Goal: Task Accomplishment & Management: Use online tool/utility

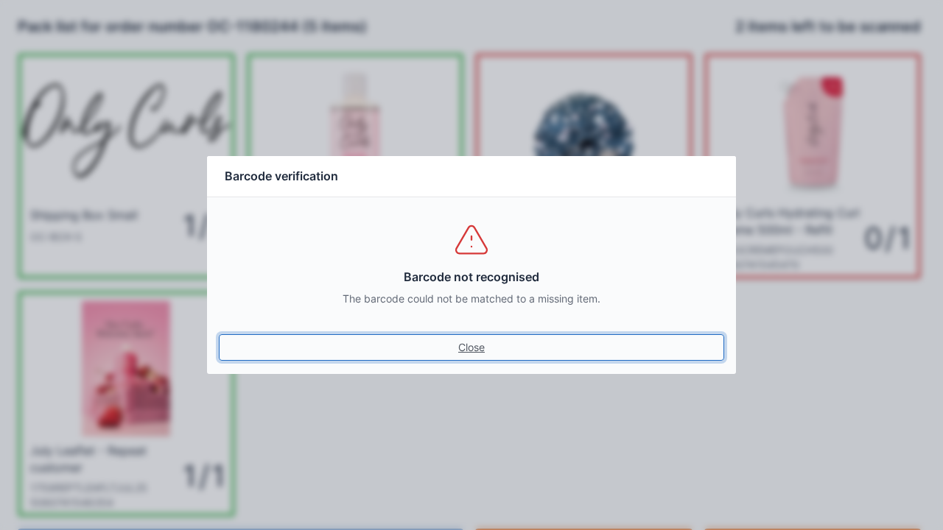
click at [463, 345] on link "Close" at bounding box center [471, 348] width 505 height 27
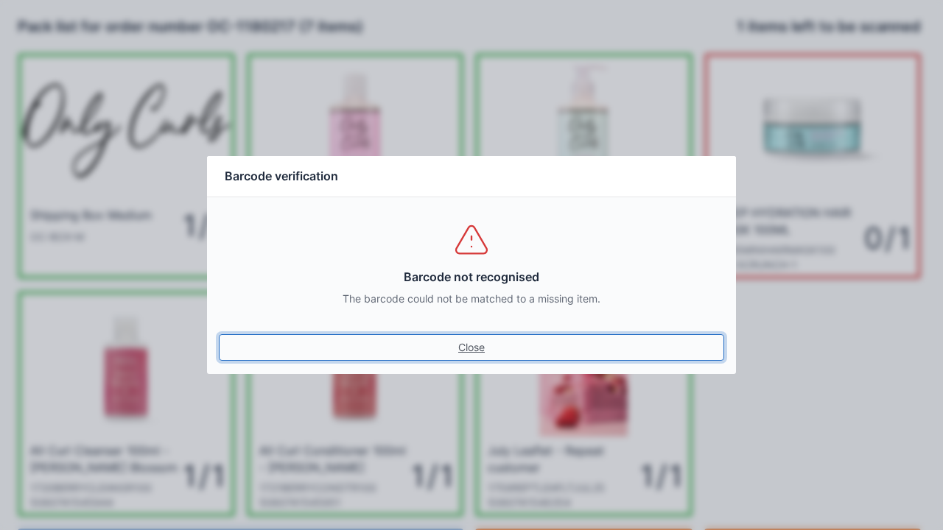
click at [467, 354] on link "Close" at bounding box center [471, 348] width 505 height 27
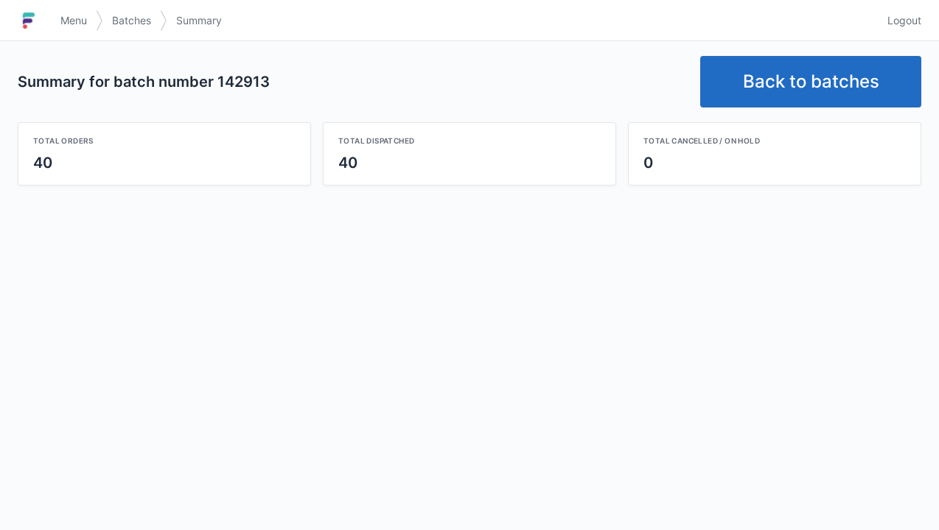
click at [805, 85] on link "Back to batches" at bounding box center [810, 82] width 221 height 52
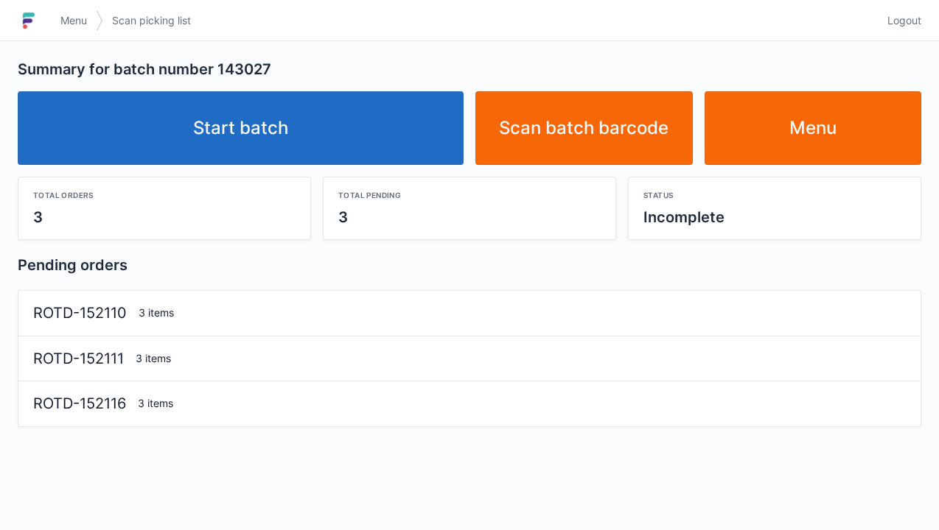
click at [275, 164] on link "Start batch" at bounding box center [241, 128] width 446 height 74
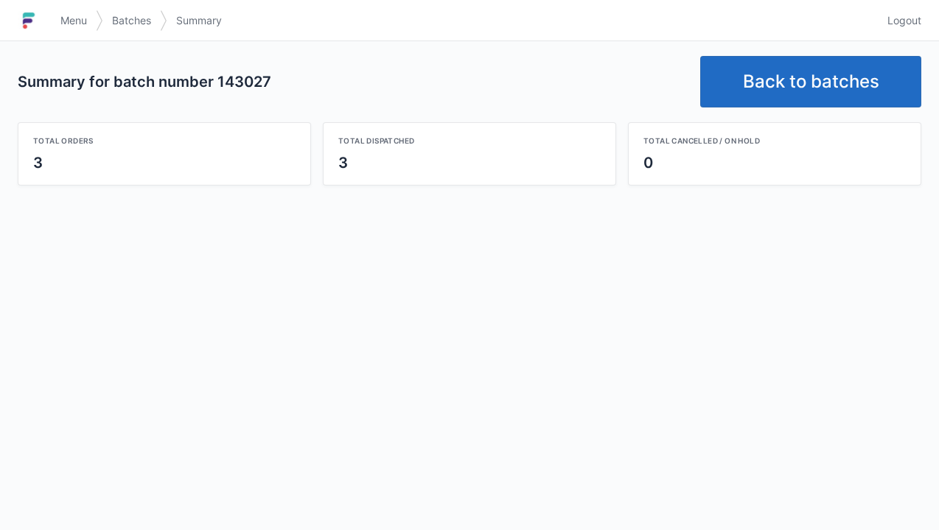
click at [788, 85] on link "Back to batches" at bounding box center [810, 82] width 221 height 52
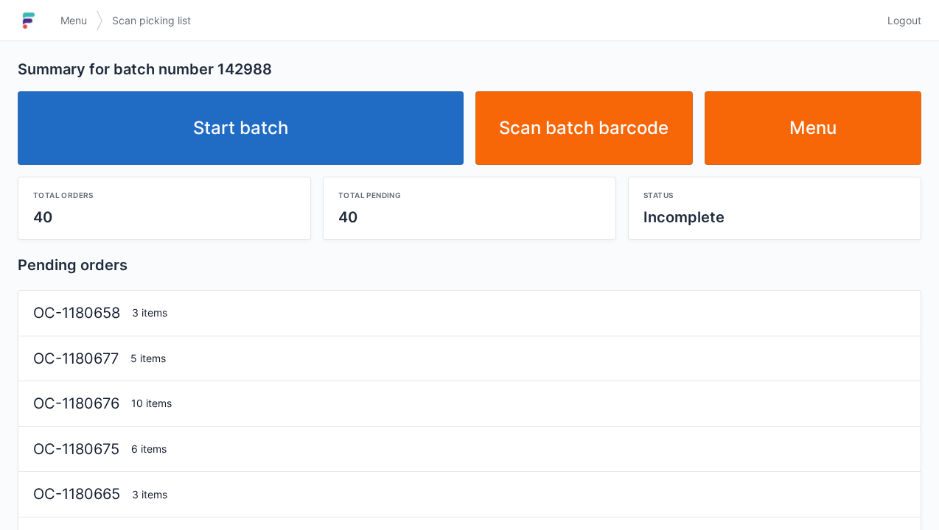
click at [227, 136] on link "Start batch" at bounding box center [241, 128] width 446 height 74
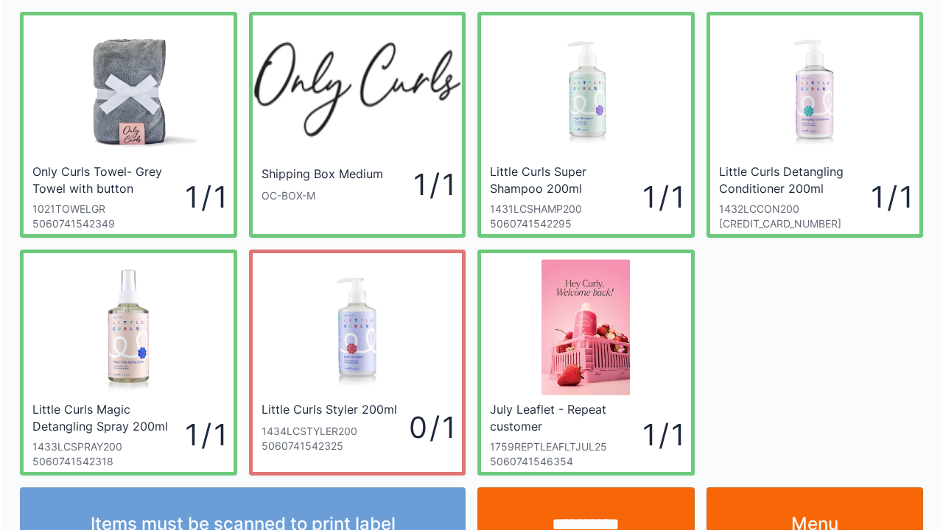
scroll to position [85, 0]
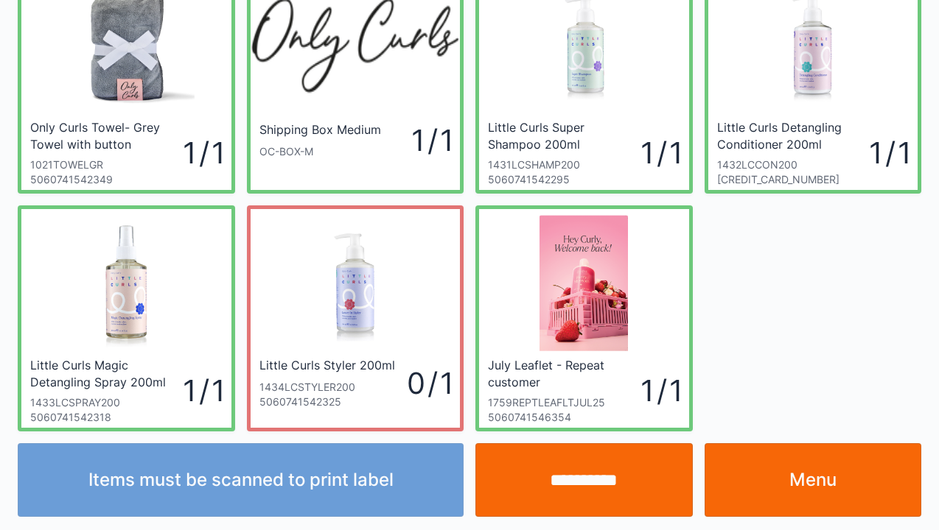
click at [592, 502] on input "**********" at bounding box center [583, 481] width 217 height 74
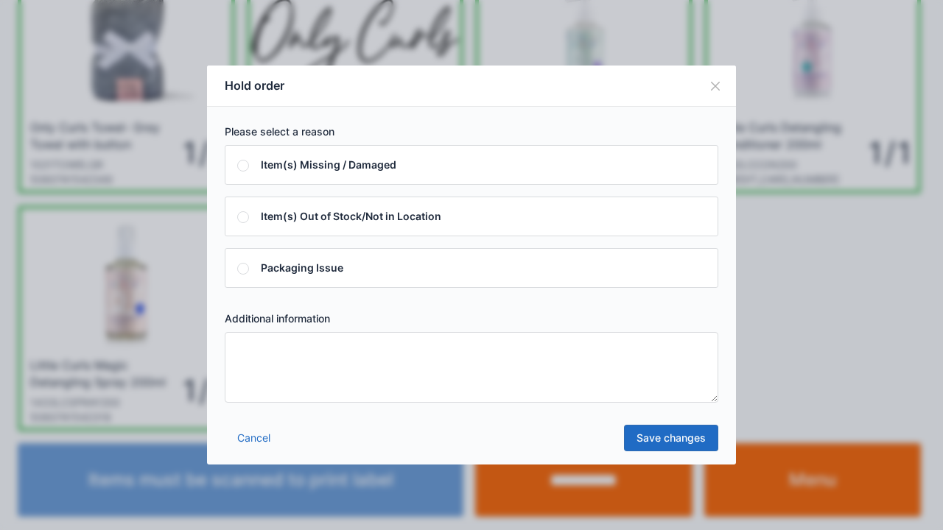
click at [260, 368] on textarea at bounding box center [472, 367] width 494 height 71
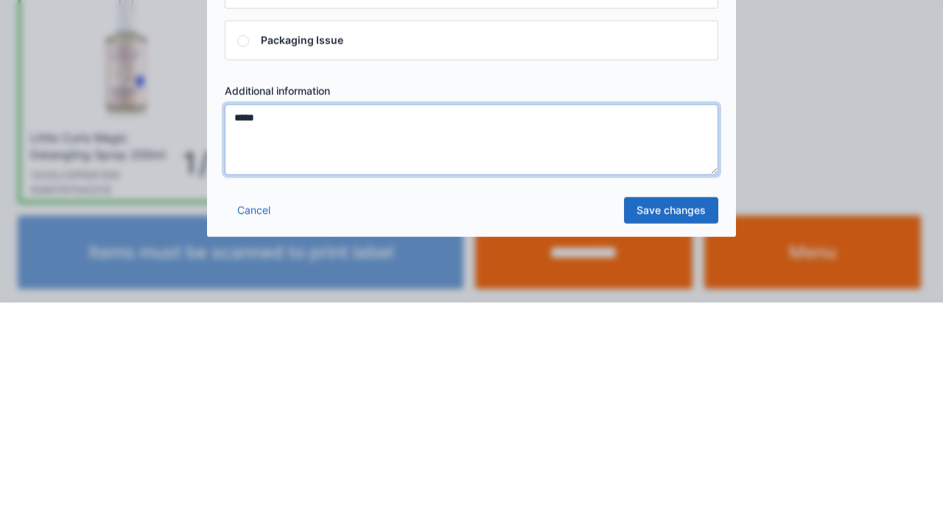
type textarea "*****"
click at [679, 443] on link "Save changes" at bounding box center [671, 438] width 94 height 27
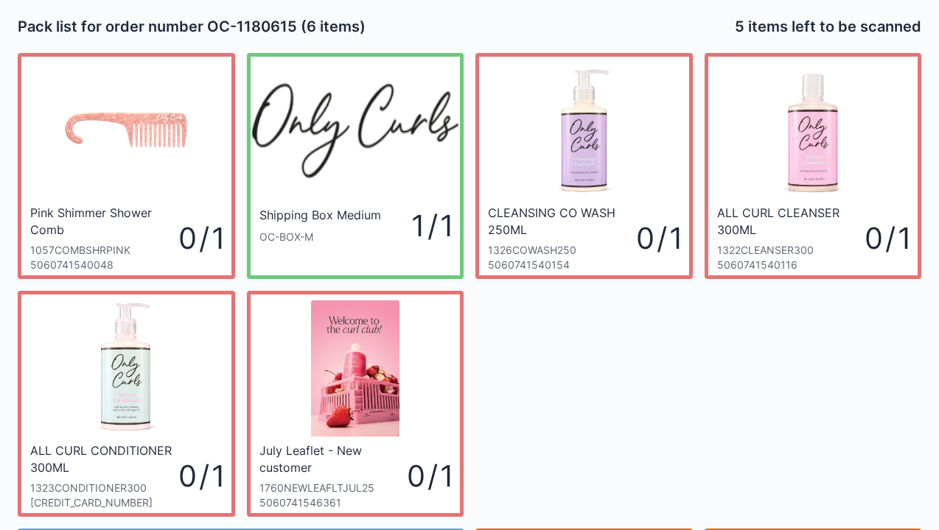
scroll to position [85, 0]
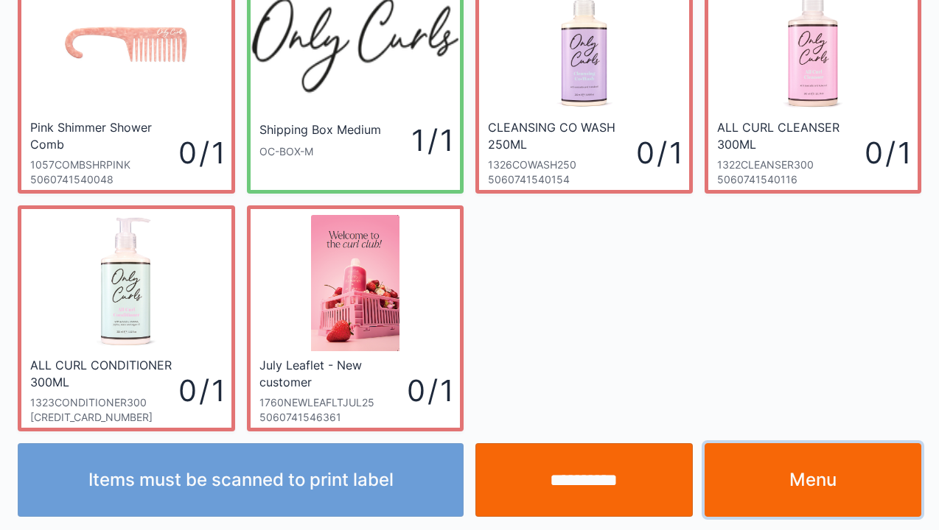
click at [790, 504] on link "Menu" at bounding box center [812, 481] width 217 height 74
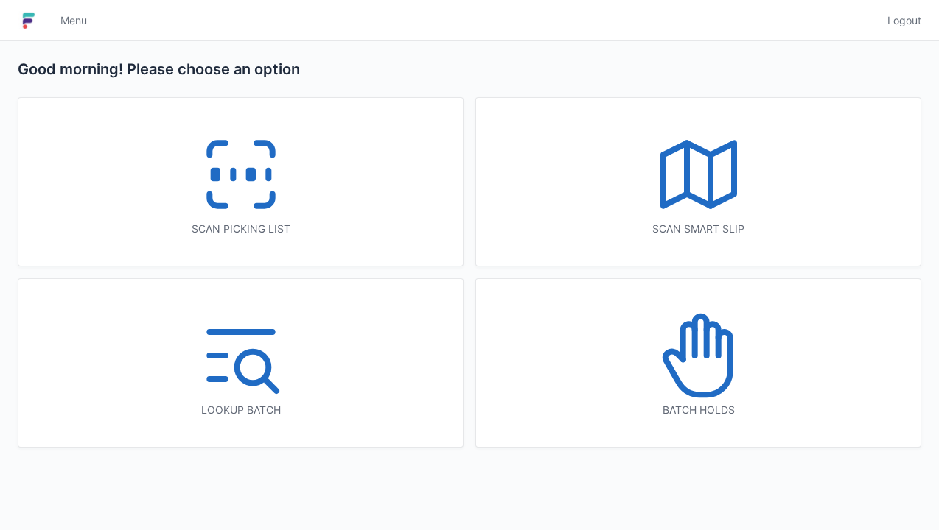
click at [704, 379] on icon at bounding box center [698, 356] width 94 height 94
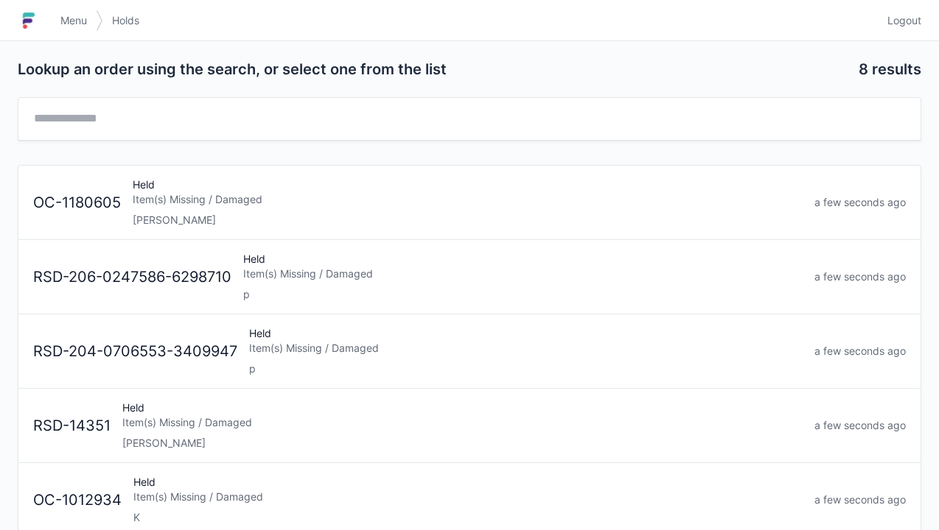
click at [171, 218] on div "[PERSON_NAME]" at bounding box center [468, 220] width 670 height 15
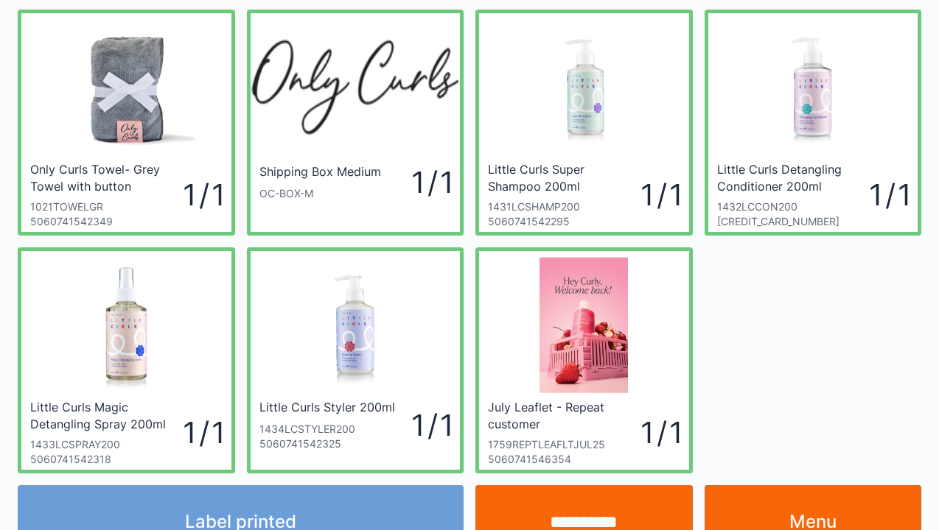
scroll to position [85, 0]
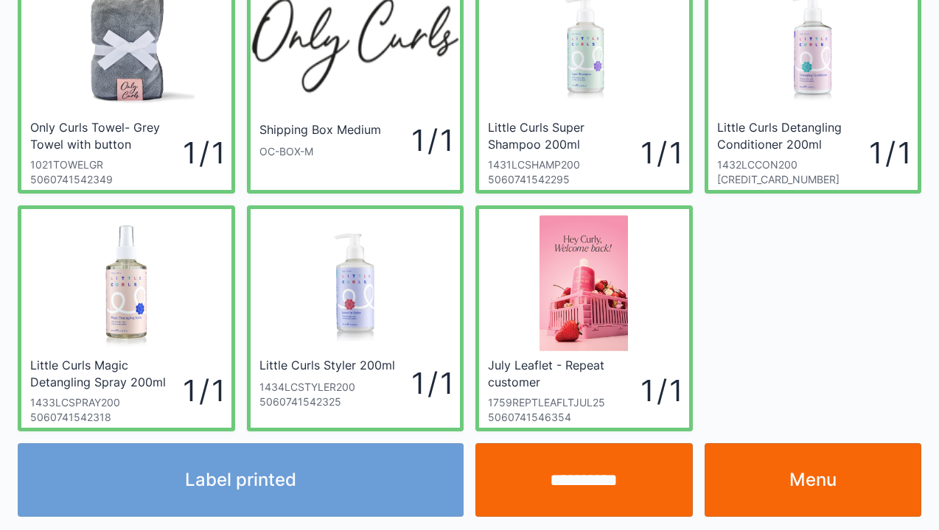
click at [804, 483] on link "Menu" at bounding box center [812, 481] width 217 height 74
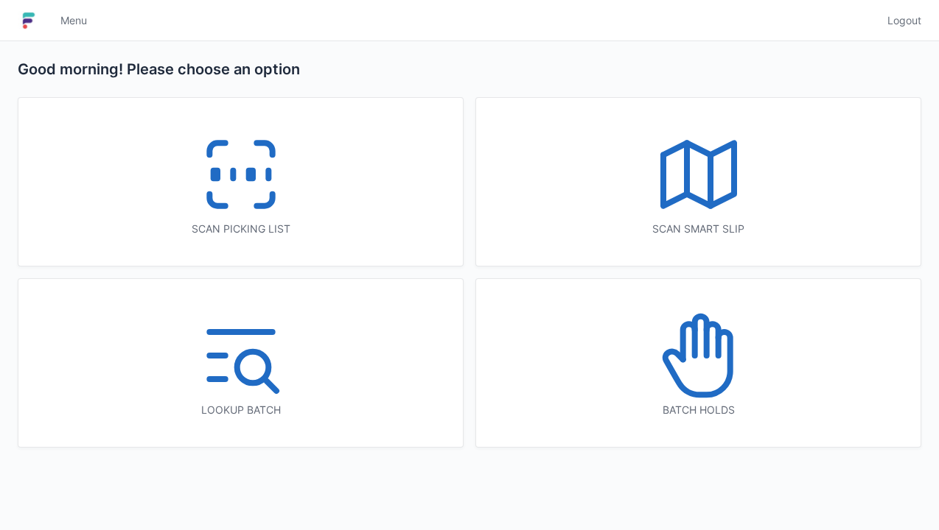
click at [238, 192] on icon at bounding box center [241, 174] width 94 height 94
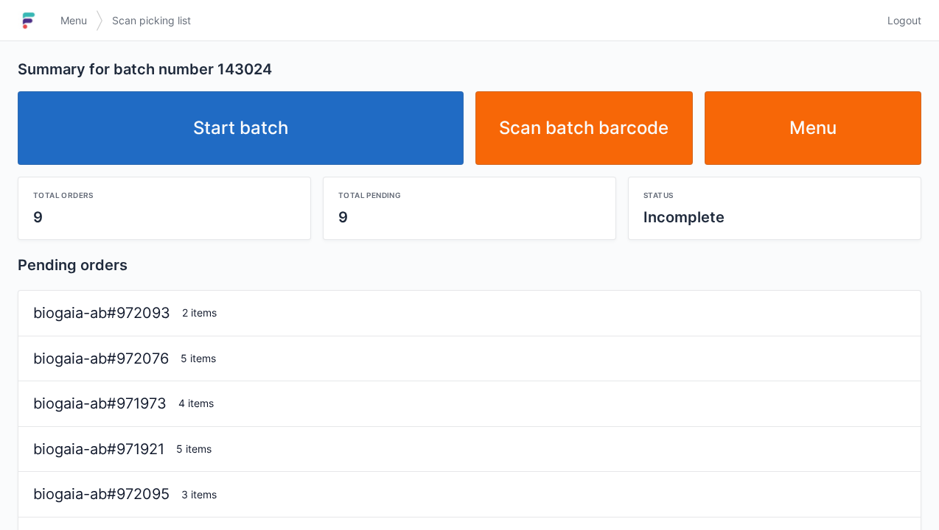
click at [253, 153] on link "Start batch" at bounding box center [241, 128] width 446 height 74
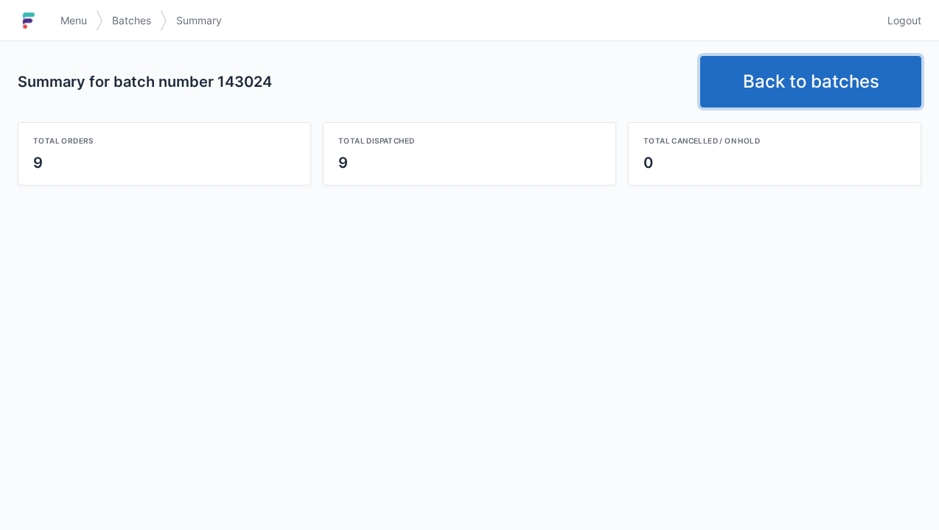
click at [809, 78] on link "Back to batches" at bounding box center [810, 82] width 221 height 52
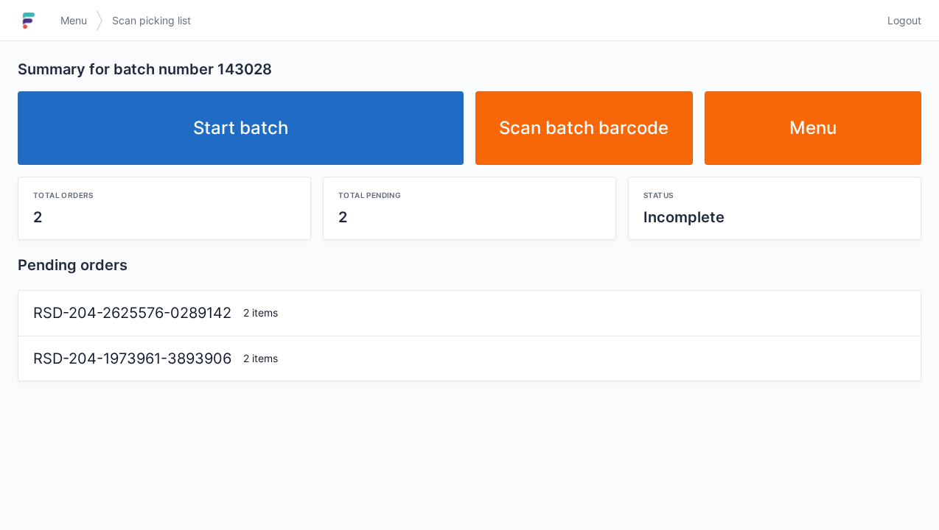
click at [266, 141] on link "Start batch" at bounding box center [241, 128] width 446 height 74
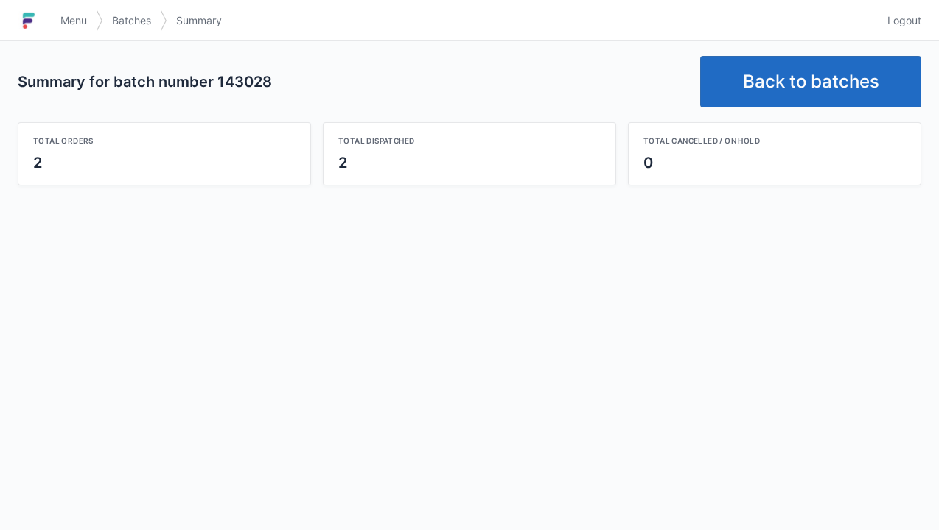
click at [808, 83] on link "Back to batches" at bounding box center [810, 82] width 221 height 52
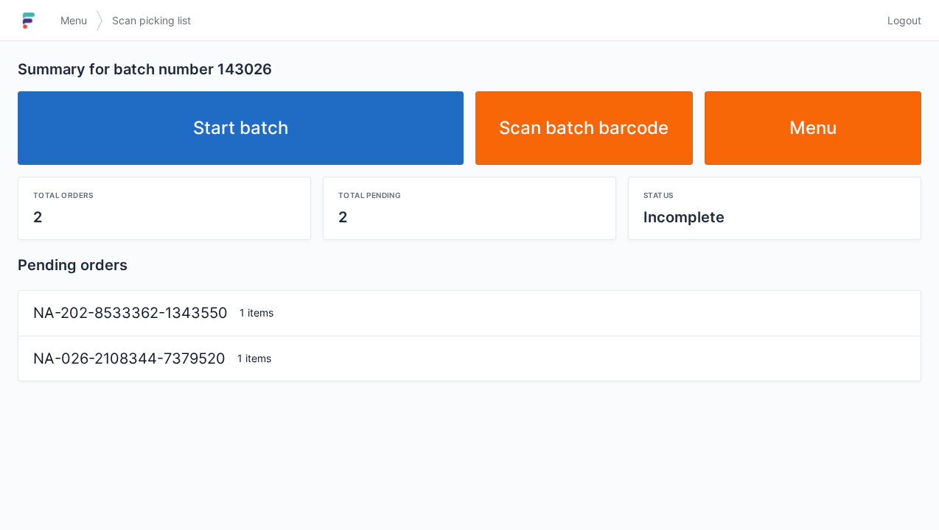
click at [214, 146] on link "Start batch" at bounding box center [241, 128] width 446 height 74
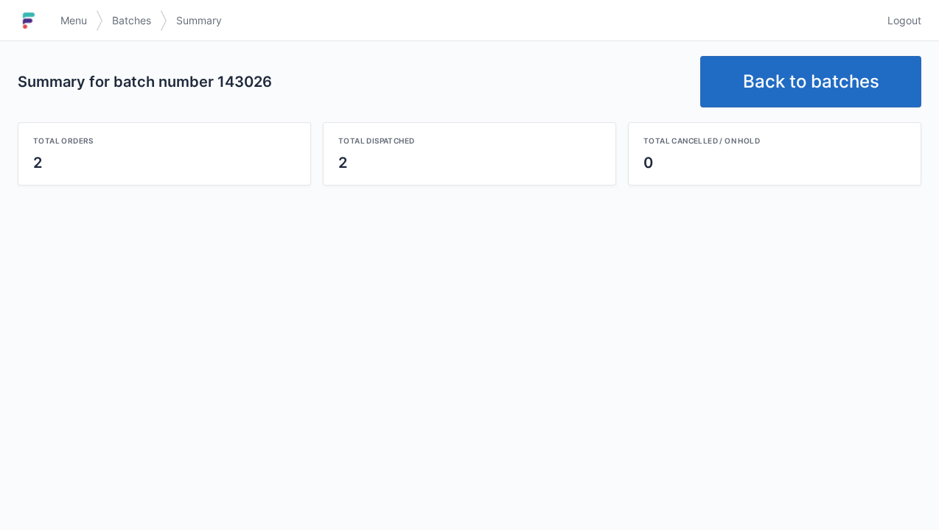
click at [805, 81] on link "Back to batches" at bounding box center [810, 82] width 221 height 52
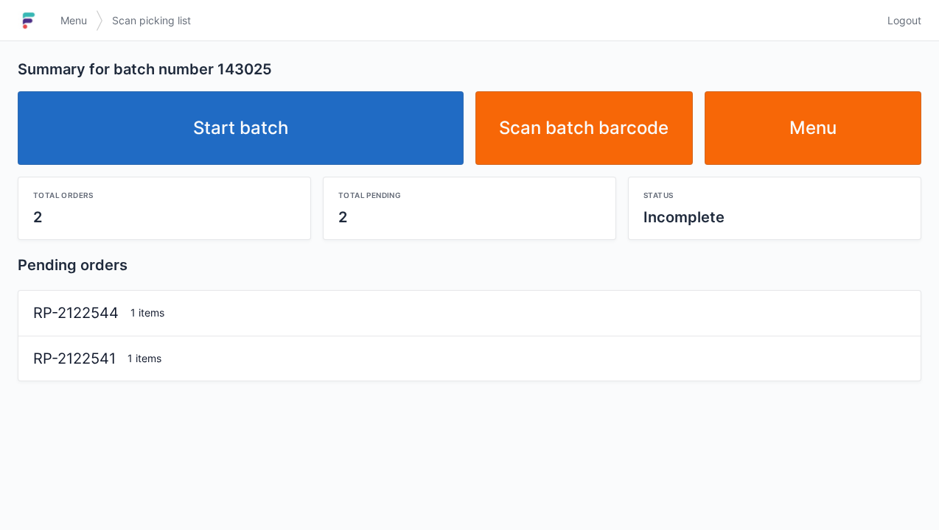
click at [271, 150] on link "Start batch" at bounding box center [241, 128] width 446 height 74
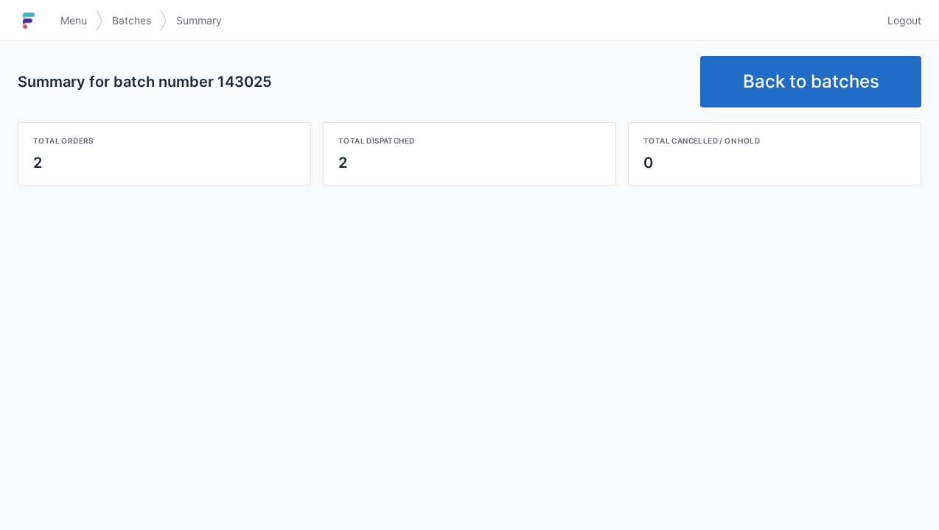
click at [806, 88] on link "Back to batches" at bounding box center [810, 82] width 221 height 52
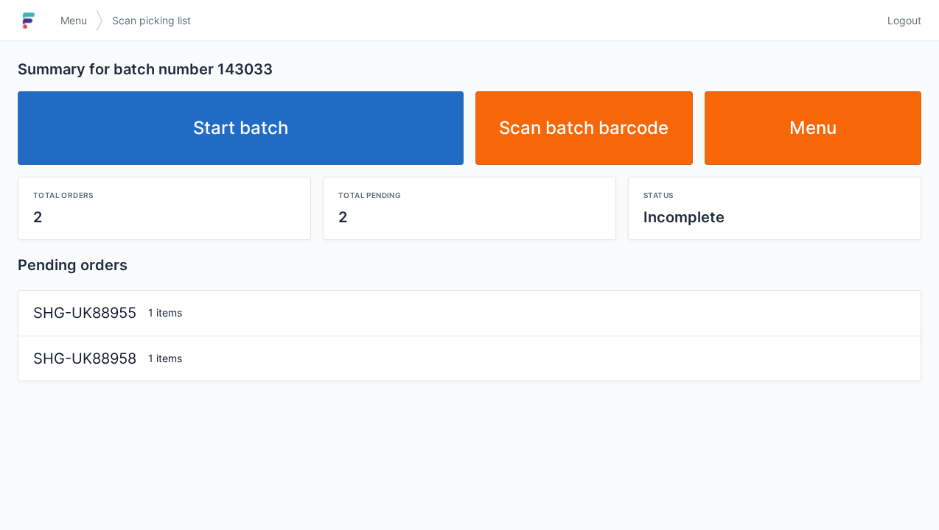
click at [167, 133] on link "Start batch" at bounding box center [241, 128] width 446 height 74
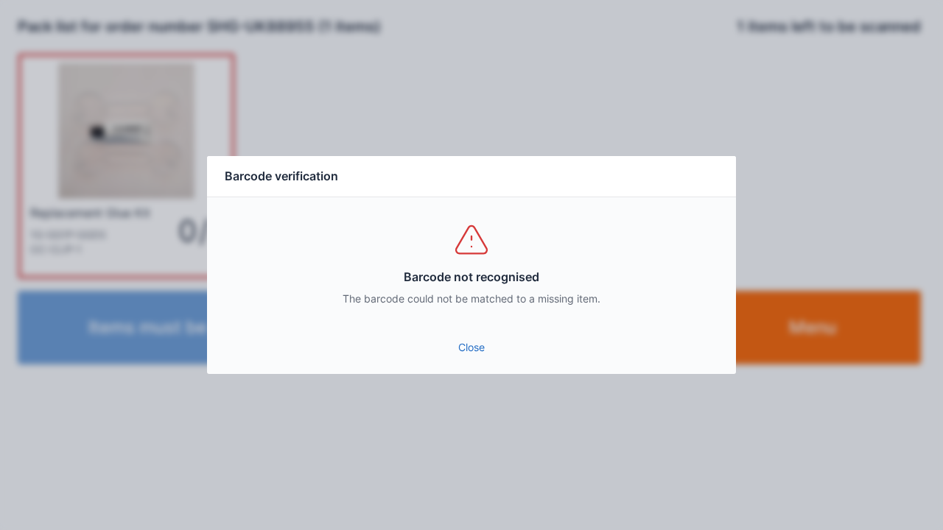
click at [491, 348] on link "Close" at bounding box center [471, 348] width 505 height 27
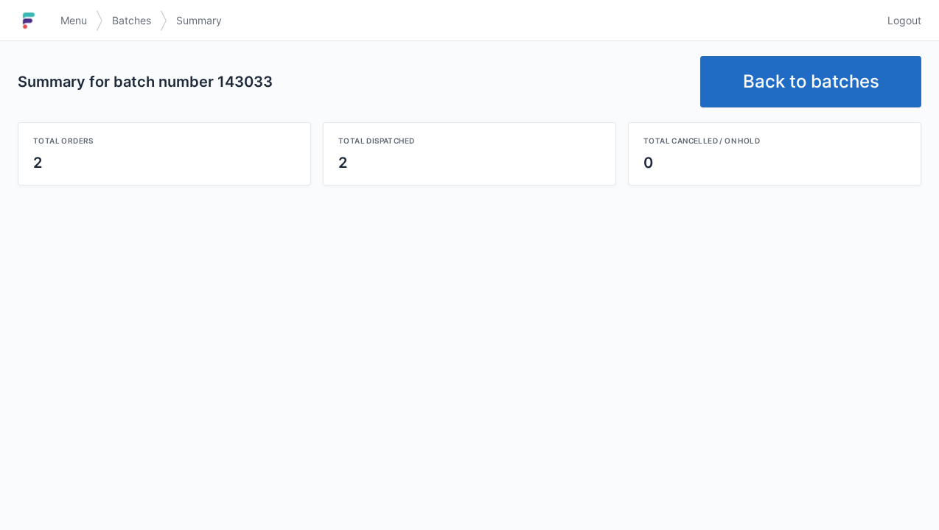
click at [794, 83] on link "Back to batches" at bounding box center [810, 82] width 221 height 52
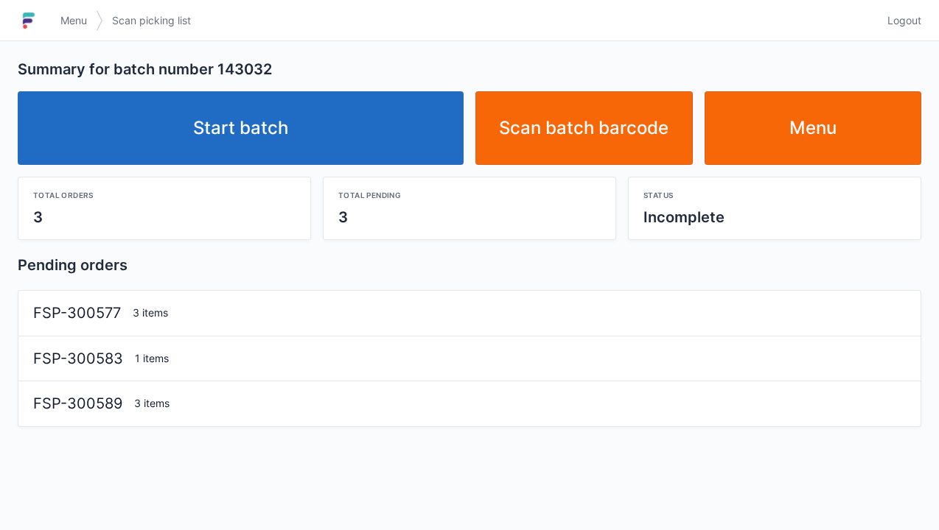
click at [265, 144] on link "Start batch" at bounding box center [241, 128] width 446 height 74
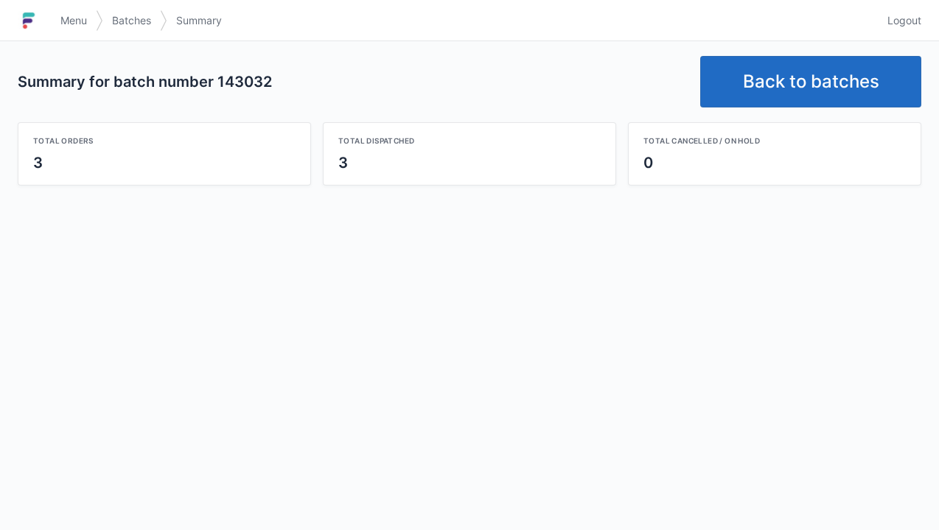
click at [805, 88] on link "Back to batches" at bounding box center [810, 82] width 221 height 52
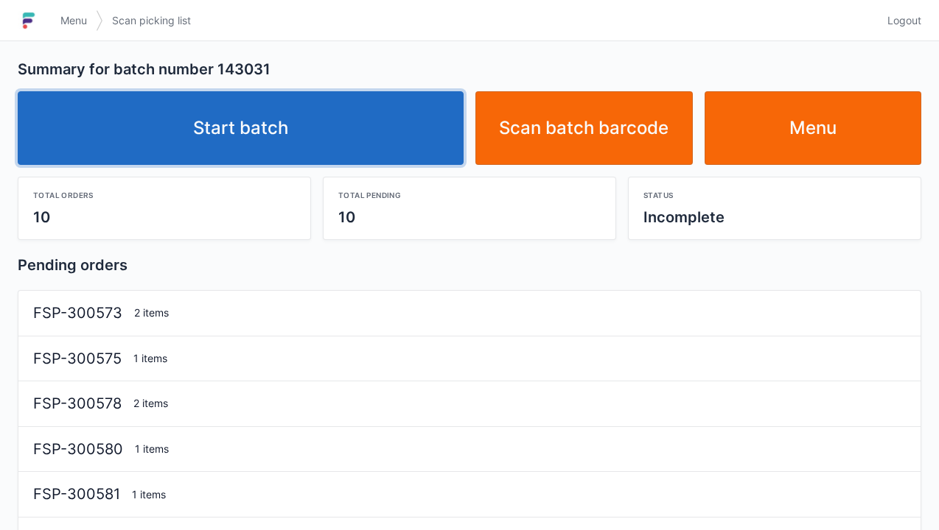
click at [292, 136] on link "Start batch" at bounding box center [241, 128] width 446 height 74
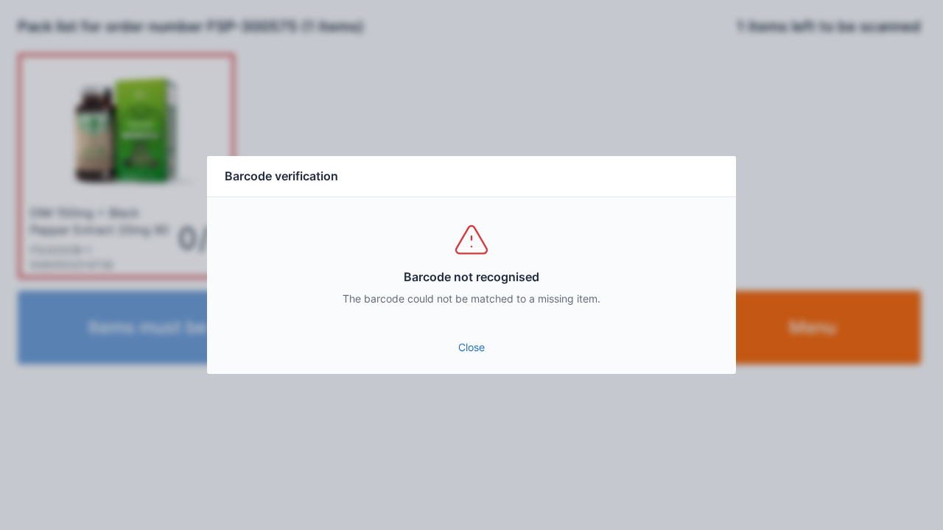
click at [477, 346] on link "Close" at bounding box center [471, 348] width 505 height 27
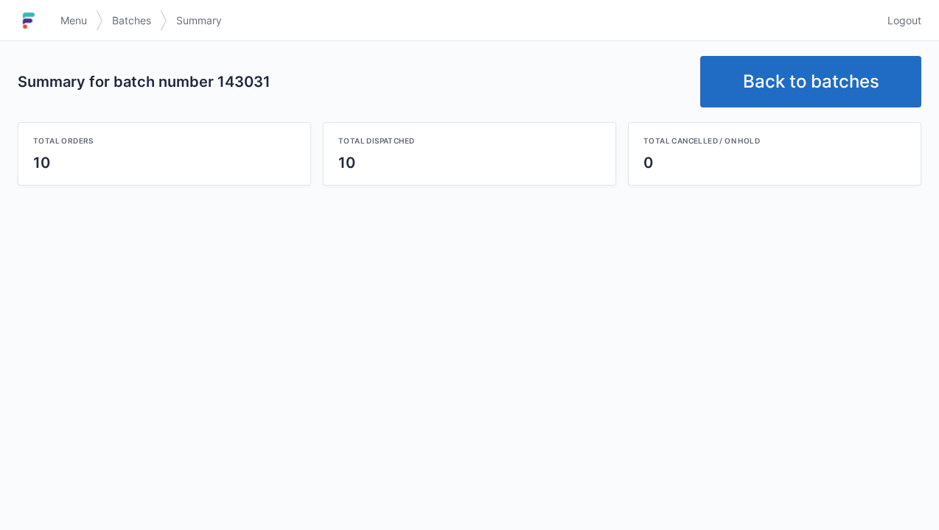
click at [794, 62] on link "Back to batches" at bounding box center [810, 82] width 221 height 52
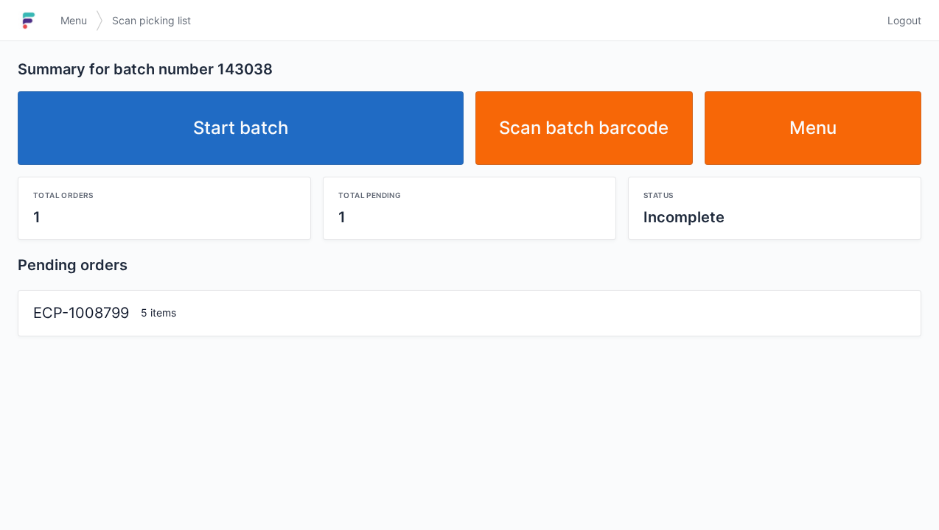
click at [276, 132] on link "Start batch" at bounding box center [241, 128] width 446 height 74
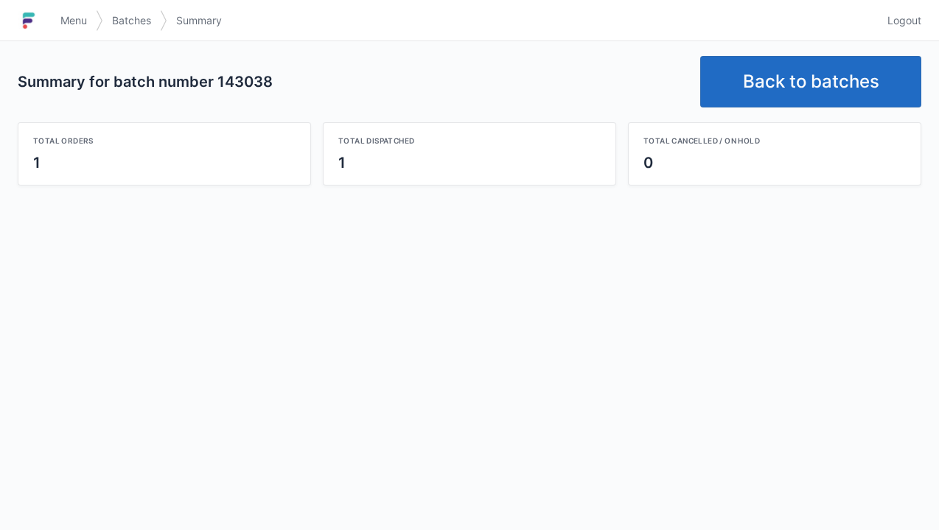
click at [774, 83] on link "Back to batches" at bounding box center [810, 82] width 221 height 52
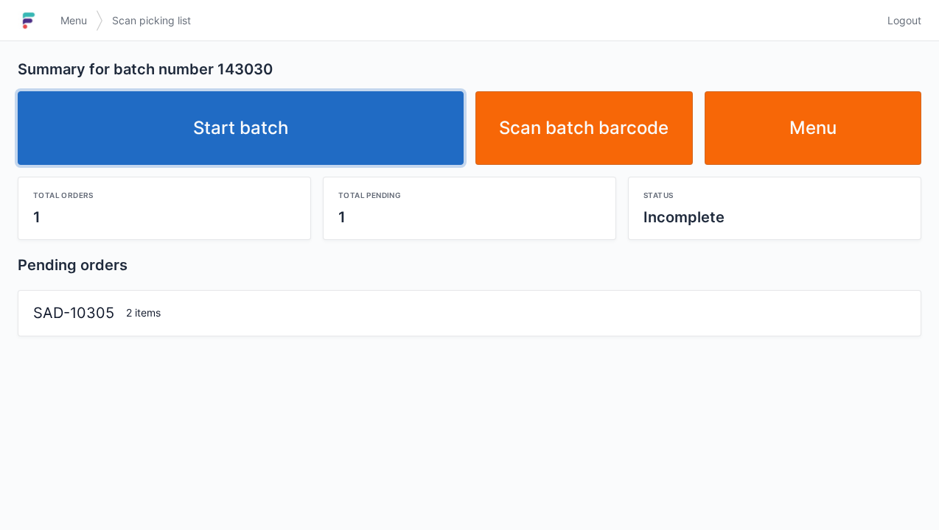
click at [276, 125] on link "Start batch" at bounding box center [241, 128] width 446 height 74
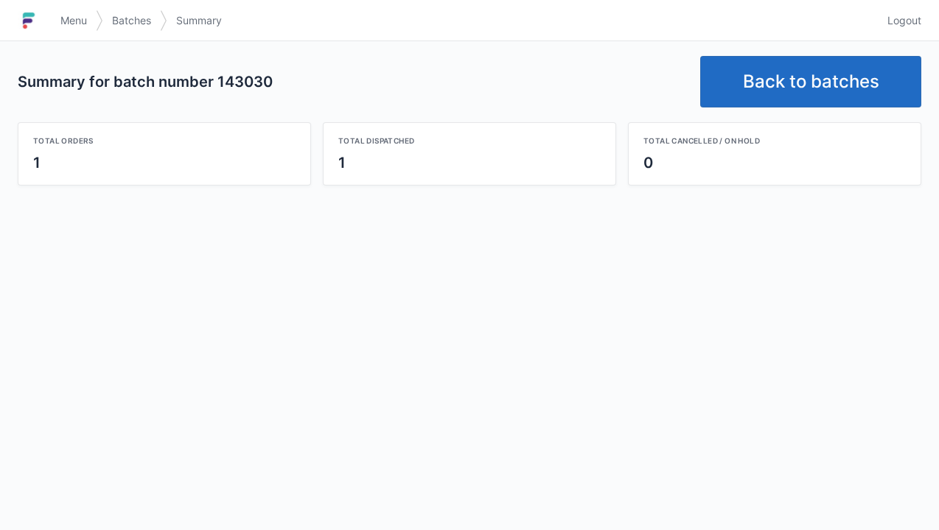
click at [810, 83] on link "Back to batches" at bounding box center [810, 82] width 221 height 52
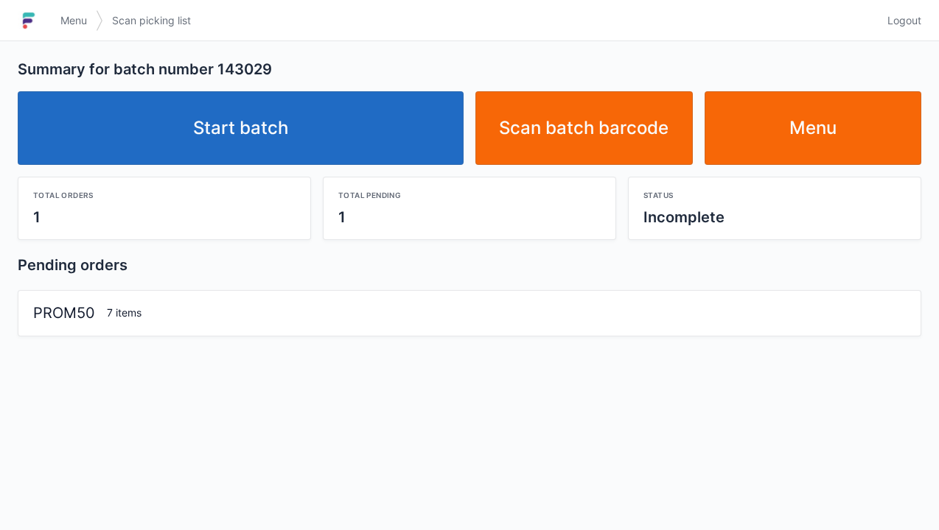
click at [293, 140] on link "Start batch" at bounding box center [241, 128] width 446 height 74
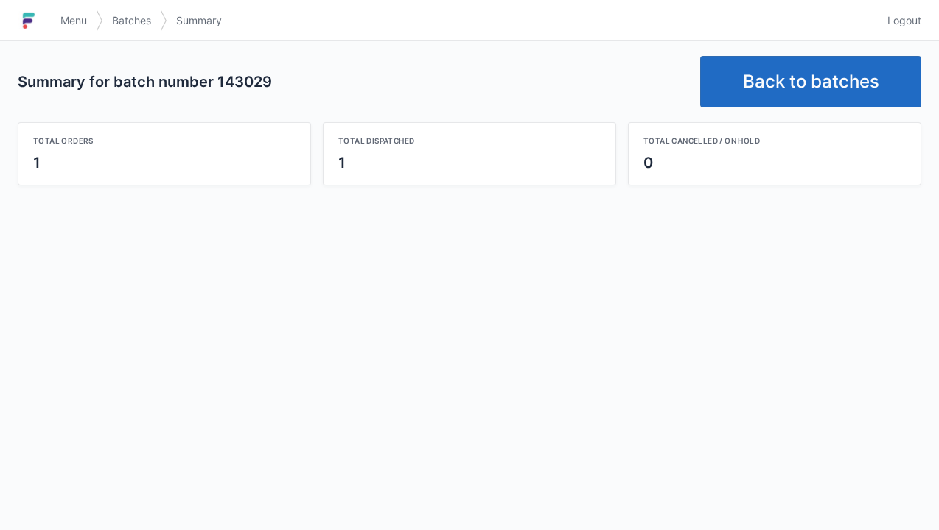
click at [808, 91] on link "Back to batches" at bounding box center [810, 82] width 221 height 52
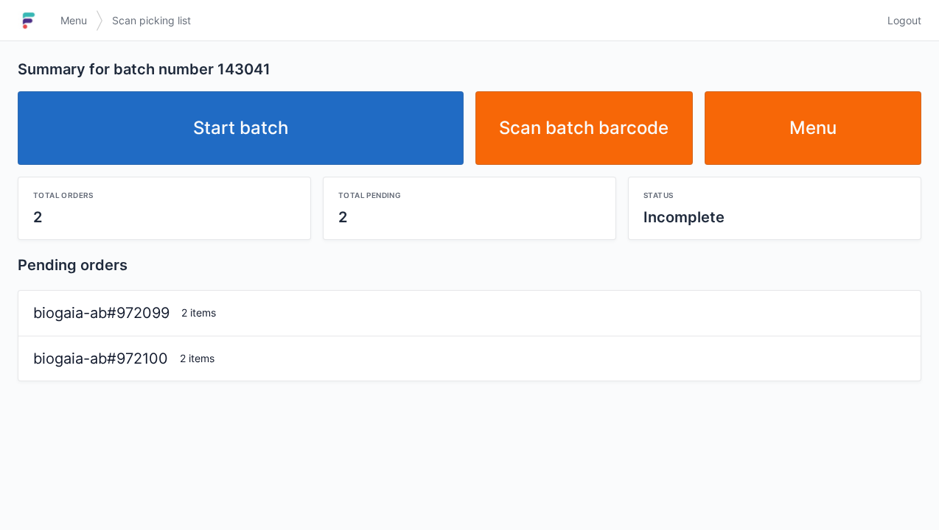
click at [234, 141] on link "Start batch" at bounding box center [241, 128] width 446 height 74
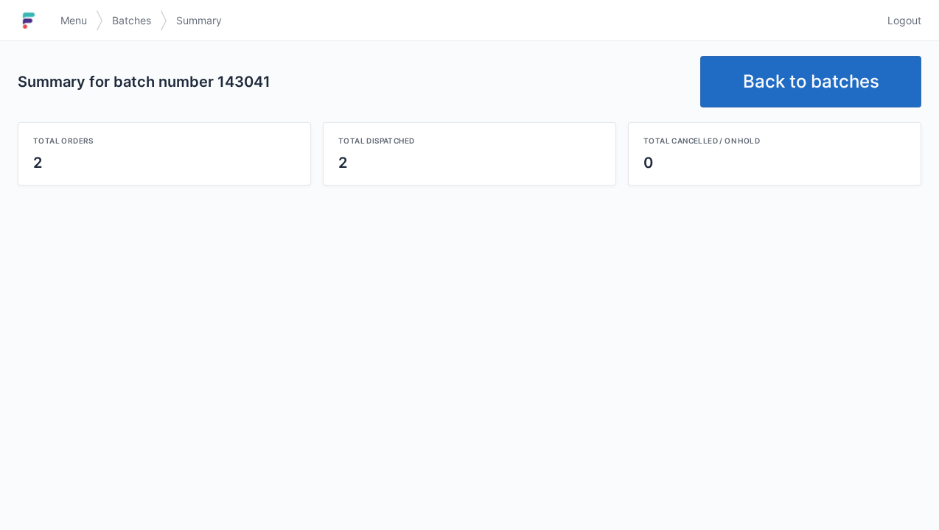
click at [808, 87] on link "Back to batches" at bounding box center [810, 82] width 221 height 52
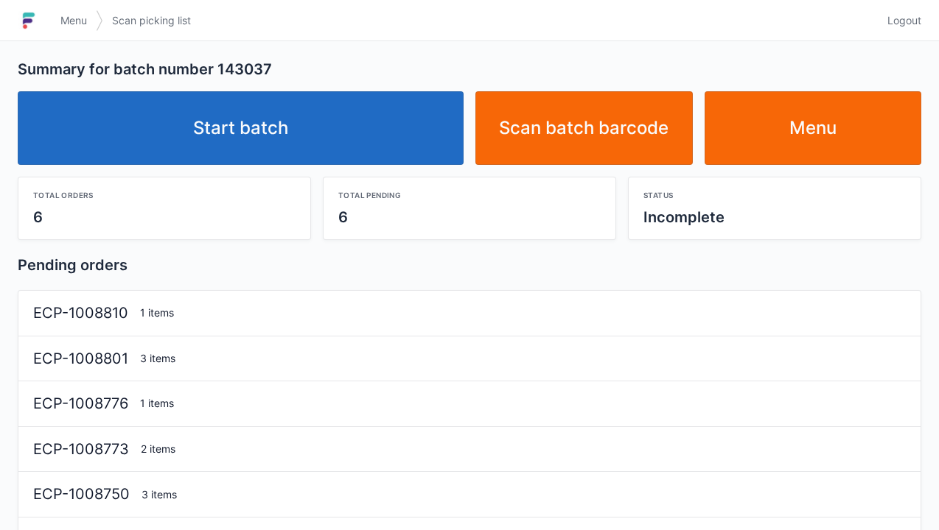
click at [288, 138] on link "Start batch" at bounding box center [241, 128] width 446 height 74
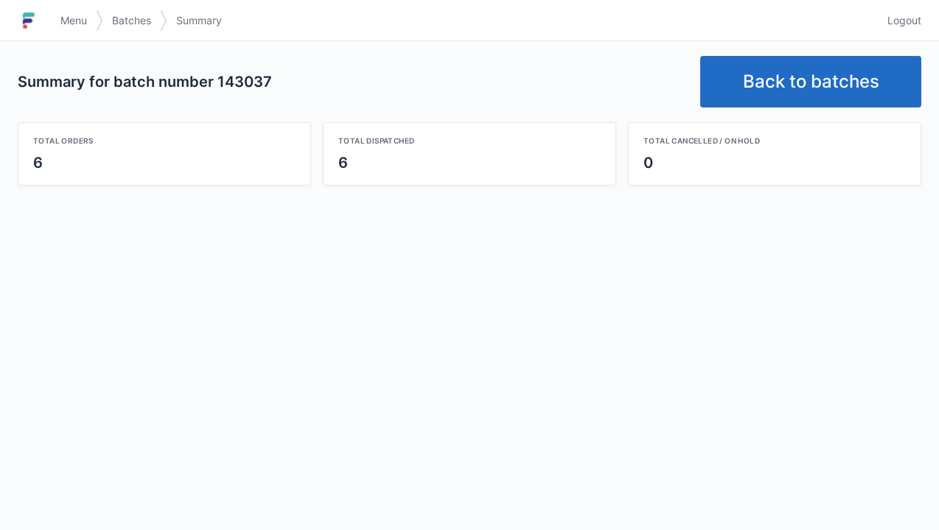
click at [793, 71] on link "Back to batches" at bounding box center [810, 82] width 221 height 52
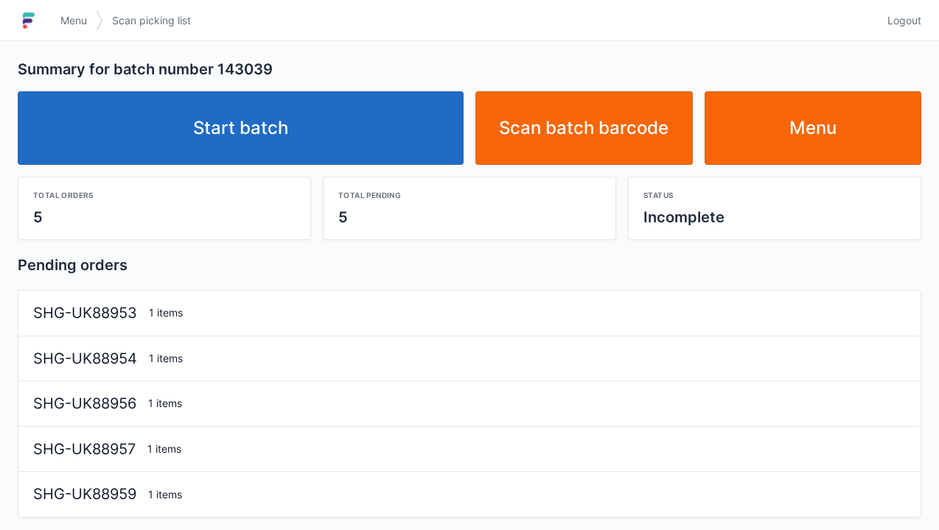
click at [275, 153] on link "Start batch" at bounding box center [241, 128] width 446 height 74
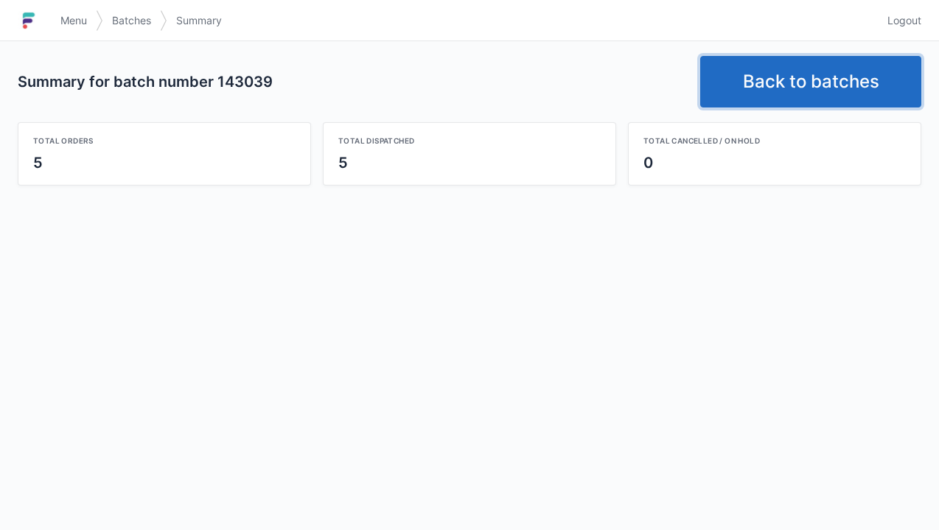
click at [816, 80] on link "Back to batches" at bounding box center [810, 82] width 221 height 52
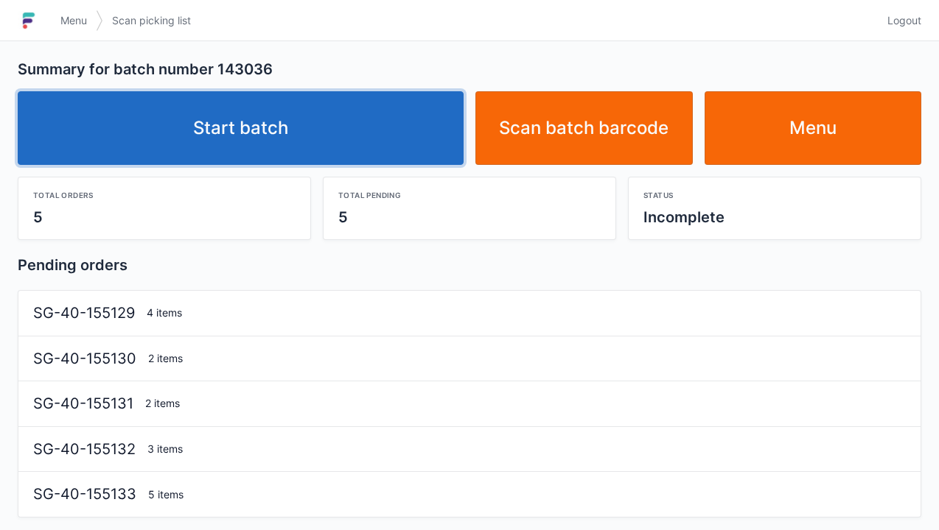
click at [255, 143] on link "Start batch" at bounding box center [241, 128] width 446 height 74
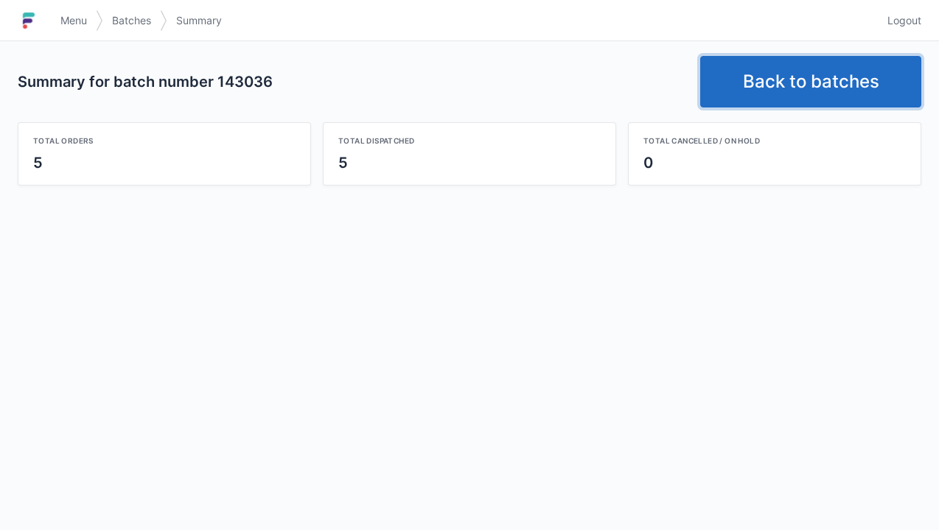
click at [824, 84] on link "Back to batches" at bounding box center [810, 82] width 221 height 52
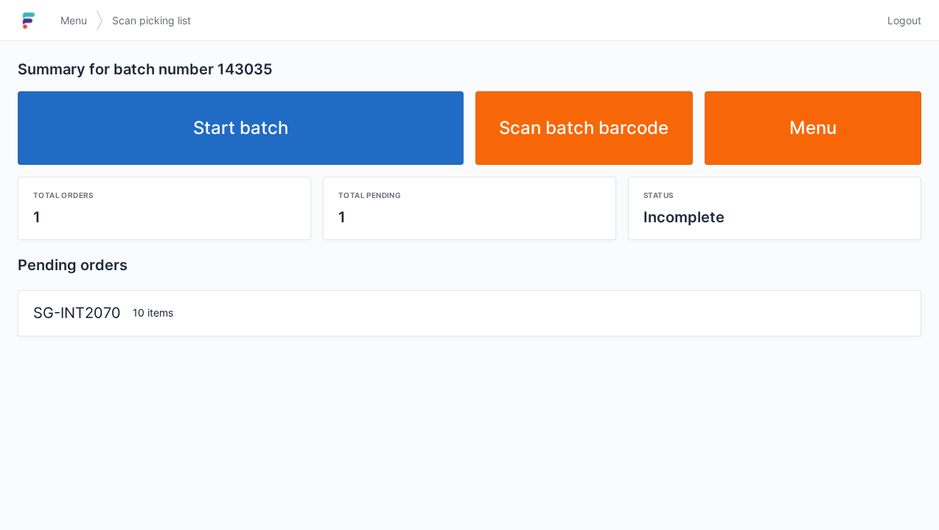
click at [279, 143] on link "Start batch" at bounding box center [241, 128] width 446 height 74
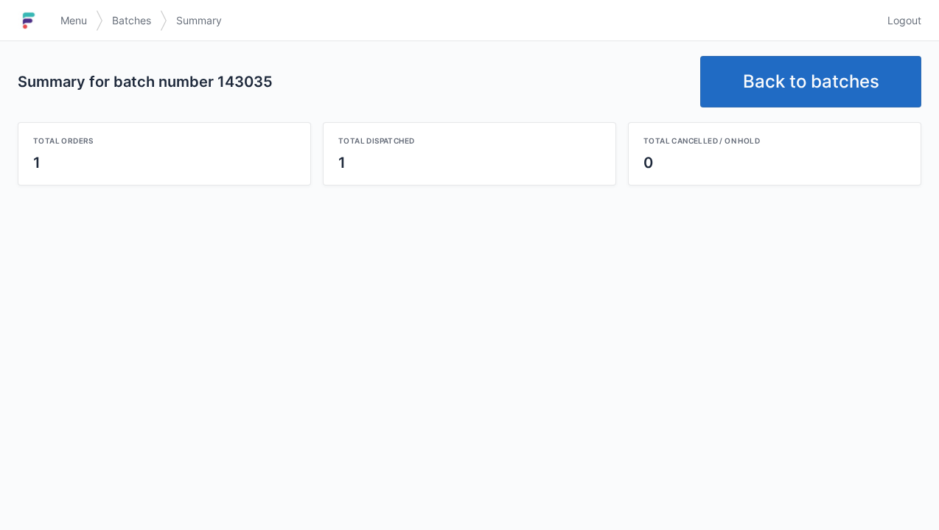
click at [828, 72] on link "Back to batches" at bounding box center [810, 82] width 221 height 52
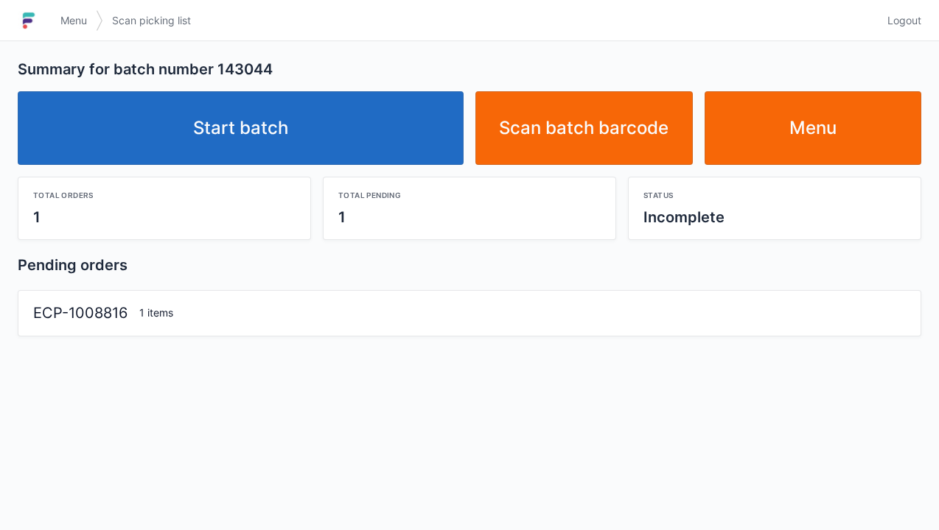
click at [234, 142] on link "Start batch" at bounding box center [241, 128] width 446 height 74
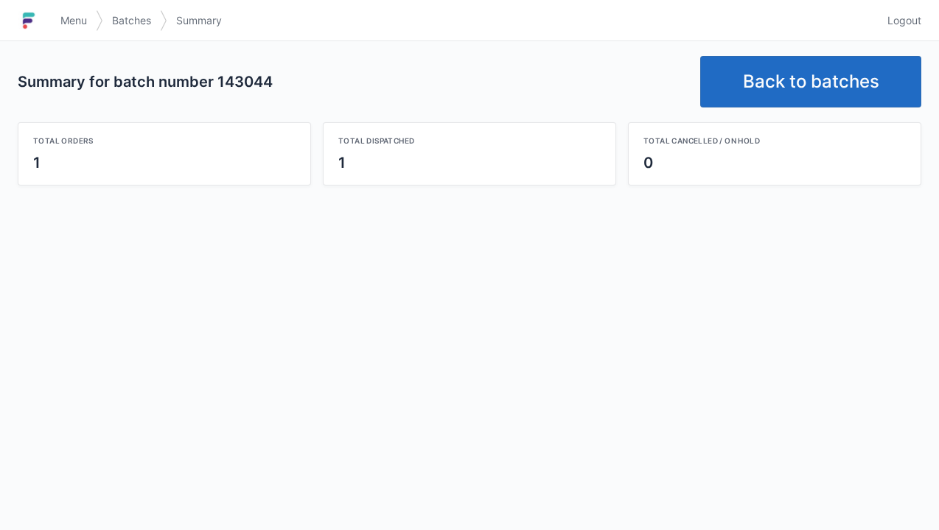
click at [799, 93] on link "Back to batches" at bounding box center [810, 82] width 221 height 52
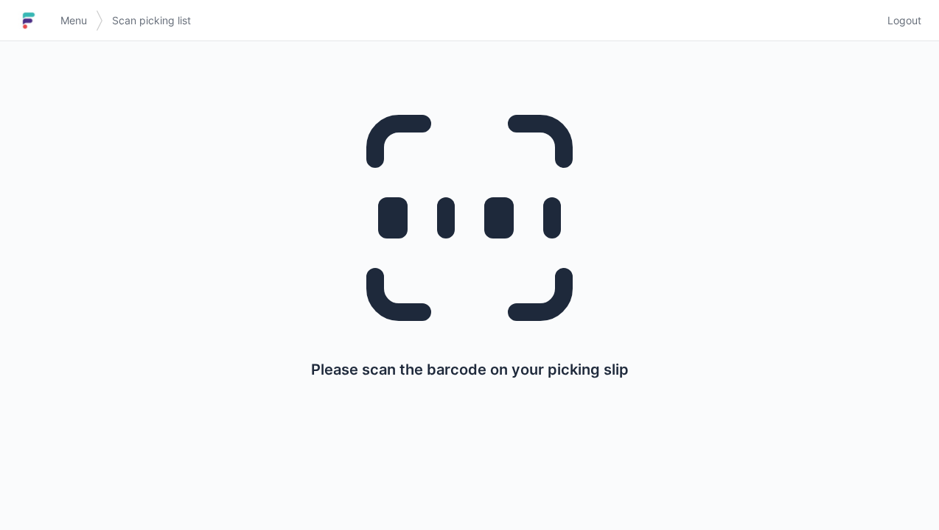
click at [81, 28] on link "Menu" at bounding box center [74, 20] width 44 height 27
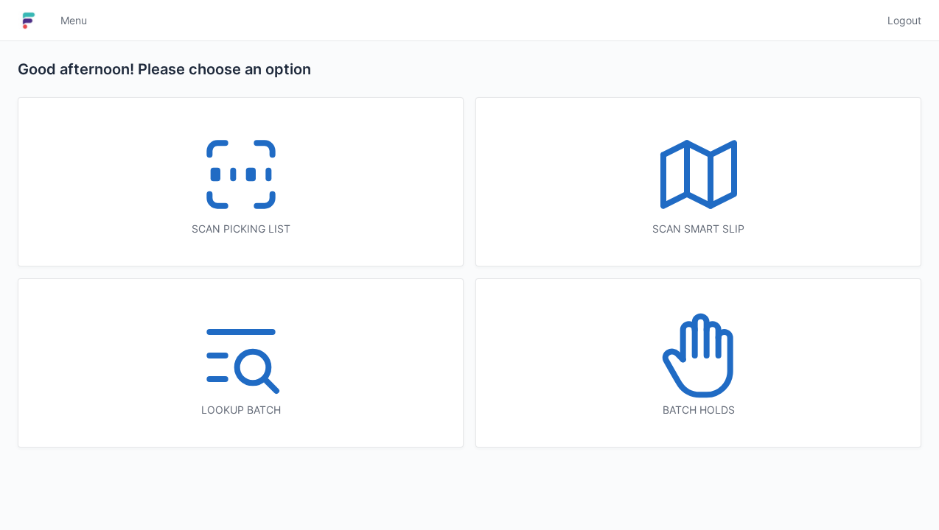
click at [237, 189] on icon at bounding box center [241, 174] width 94 height 94
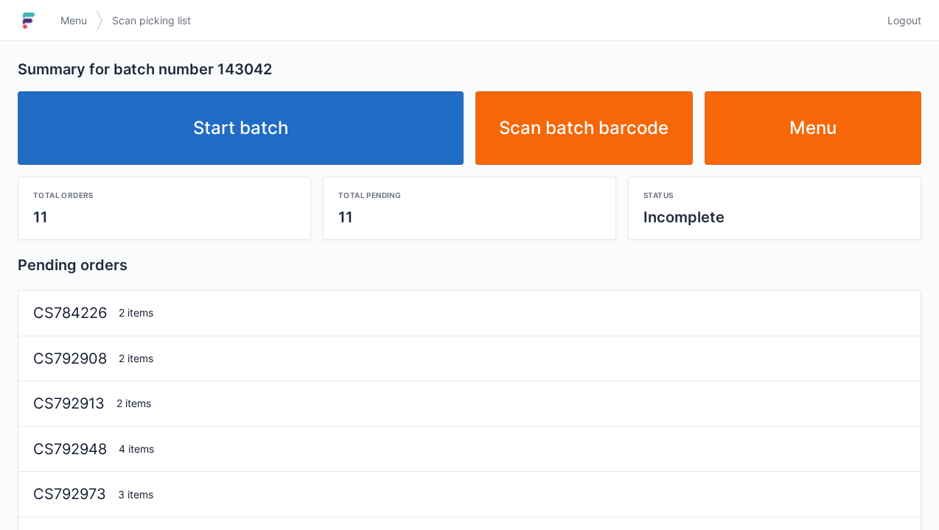
click at [228, 147] on link "Start batch" at bounding box center [241, 128] width 446 height 74
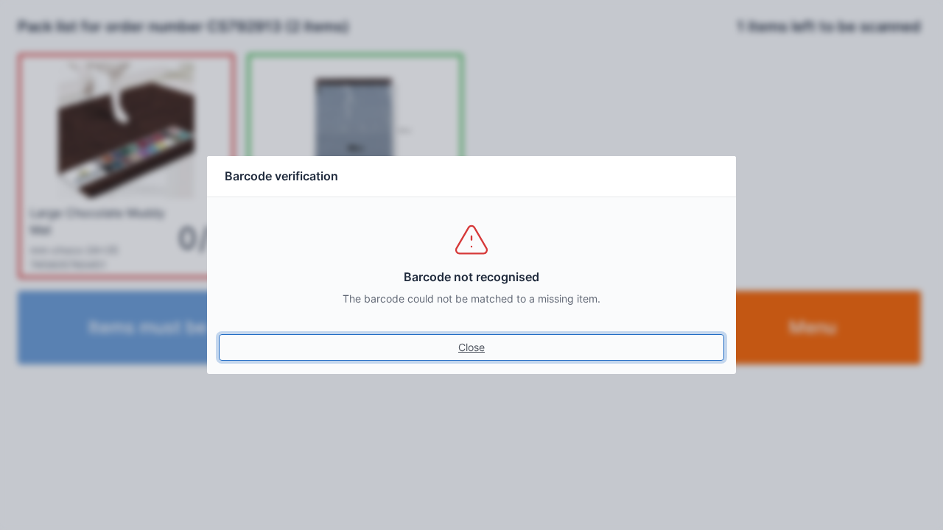
click at [464, 359] on link "Close" at bounding box center [471, 348] width 505 height 27
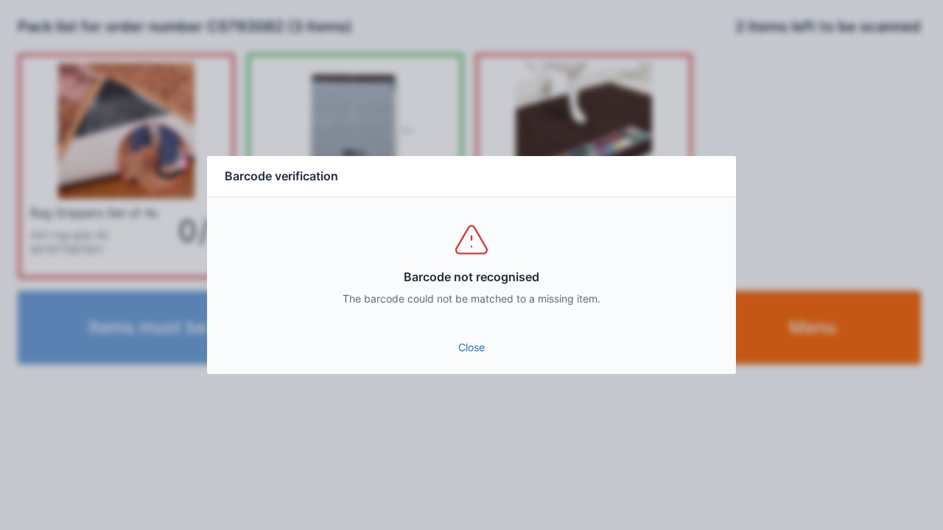
click at [461, 368] on div "Close" at bounding box center [471, 352] width 529 height 44
click at [474, 358] on link "Close" at bounding box center [471, 348] width 505 height 27
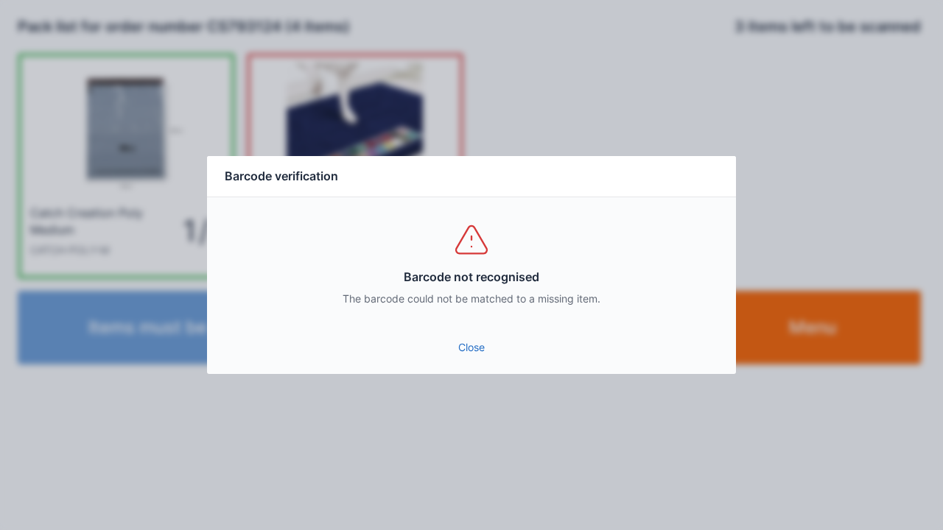
click at [470, 356] on link "Close" at bounding box center [471, 348] width 505 height 27
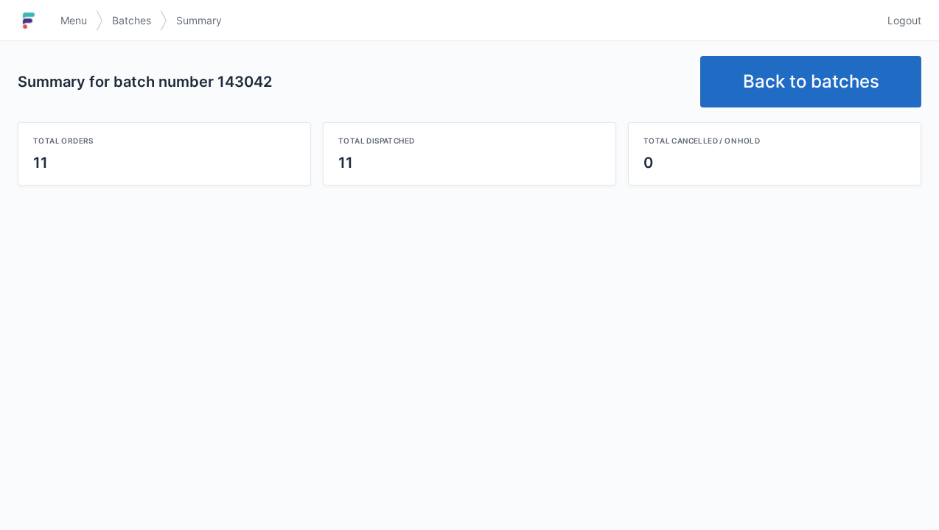
click at [816, 85] on link "Back to batches" at bounding box center [810, 82] width 221 height 52
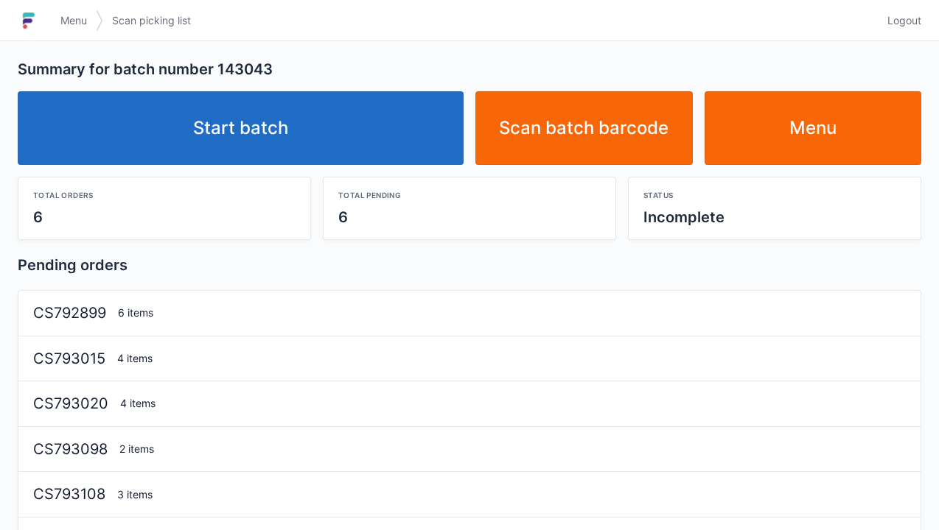
click at [223, 130] on link "Start batch" at bounding box center [241, 128] width 446 height 74
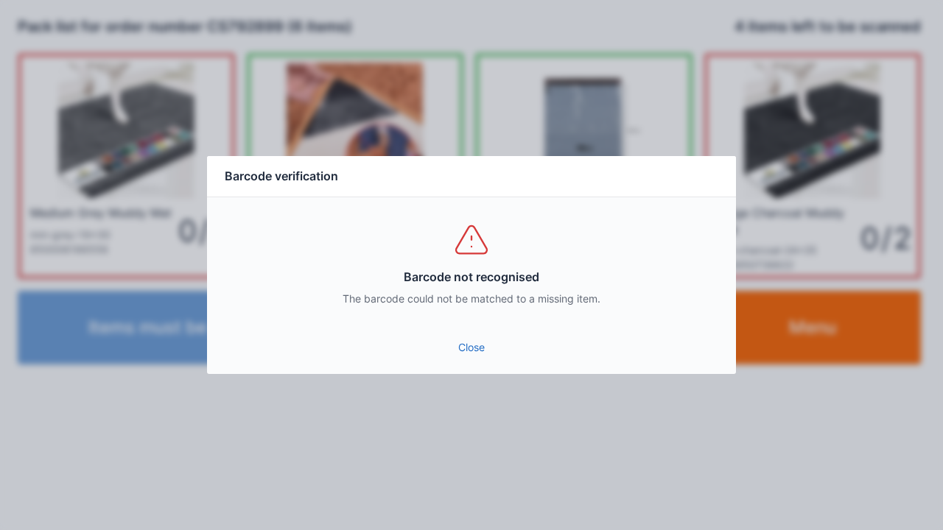
click at [472, 370] on div "Close" at bounding box center [471, 352] width 529 height 44
click at [483, 360] on link "Close" at bounding box center [471, 348] width 505 height 27
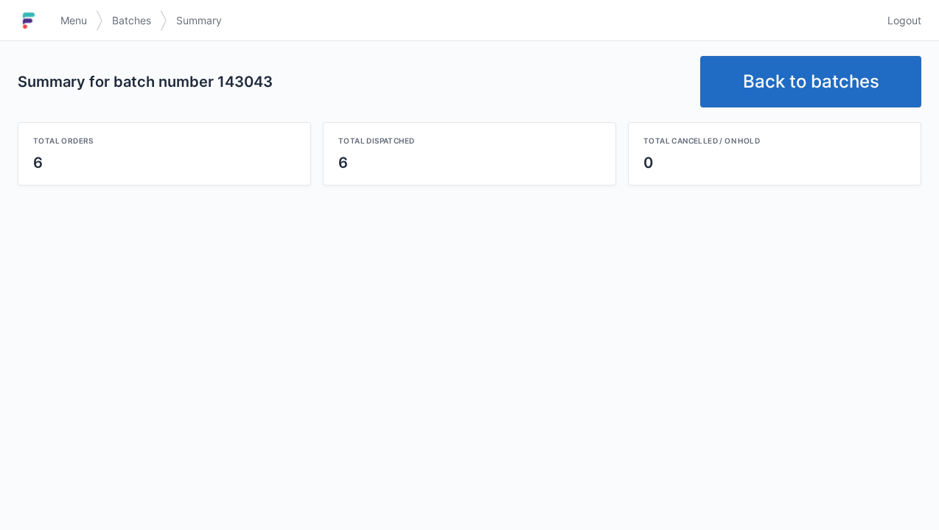
click at [788, 71] on link "Back to batches" at bounding box center [810, 82] width 221 height 52
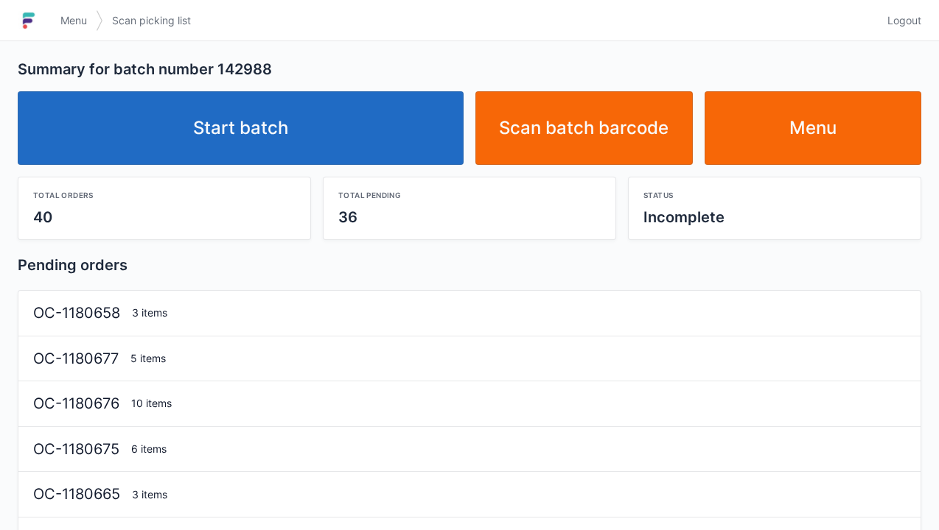
click at [248, 122] on link "Start batch" at bounding box center [241, 128] width 446 height 74
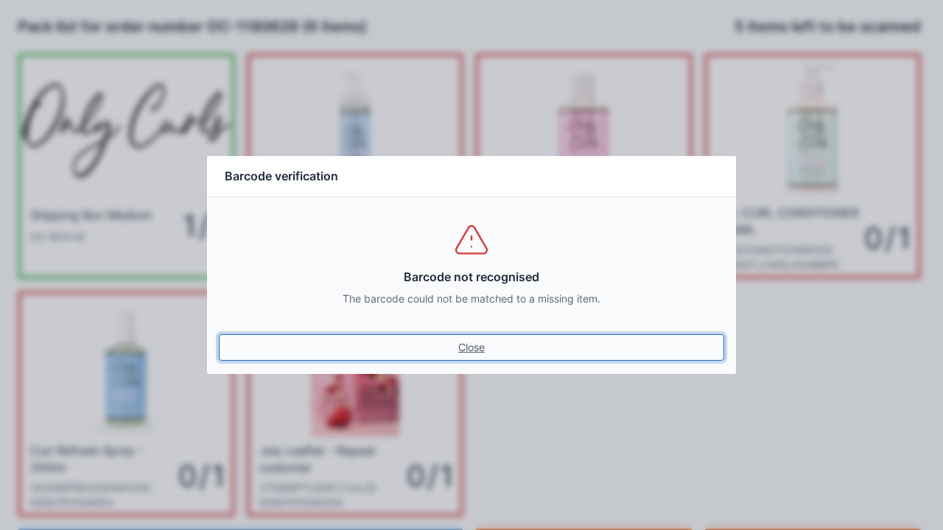
click at [472, 356] on link "Close" at bounding box center [471, 348] width 505 height 27
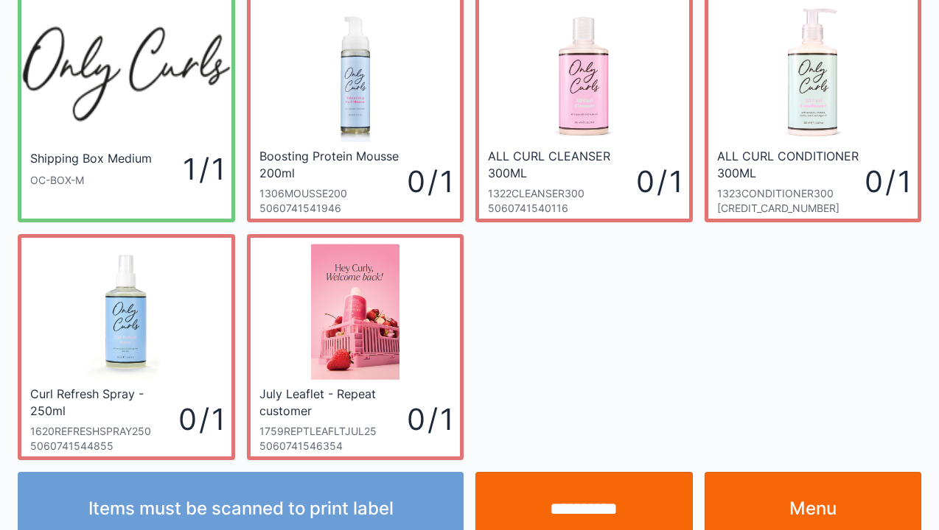
scroll to position [85, 0]
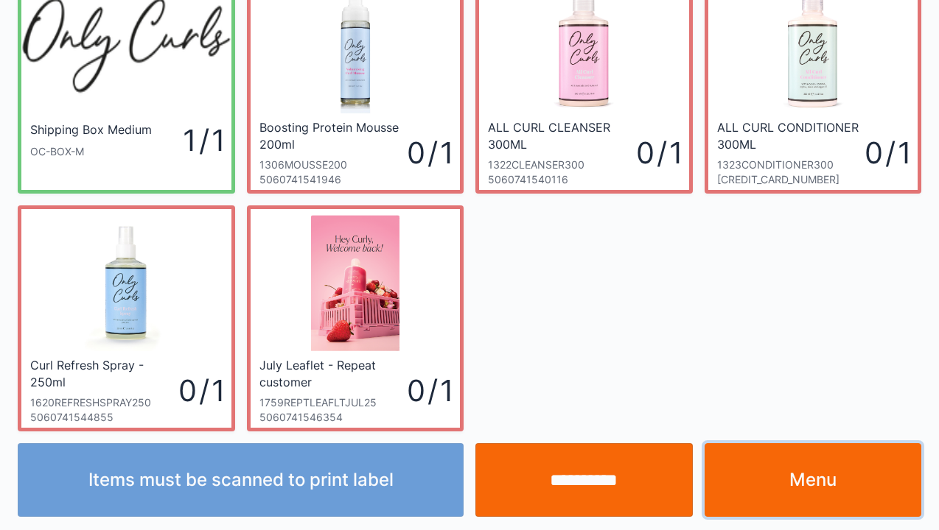
click at [802, 470] on link "Menu" at bounding box center [812, 481] width 217 height 74
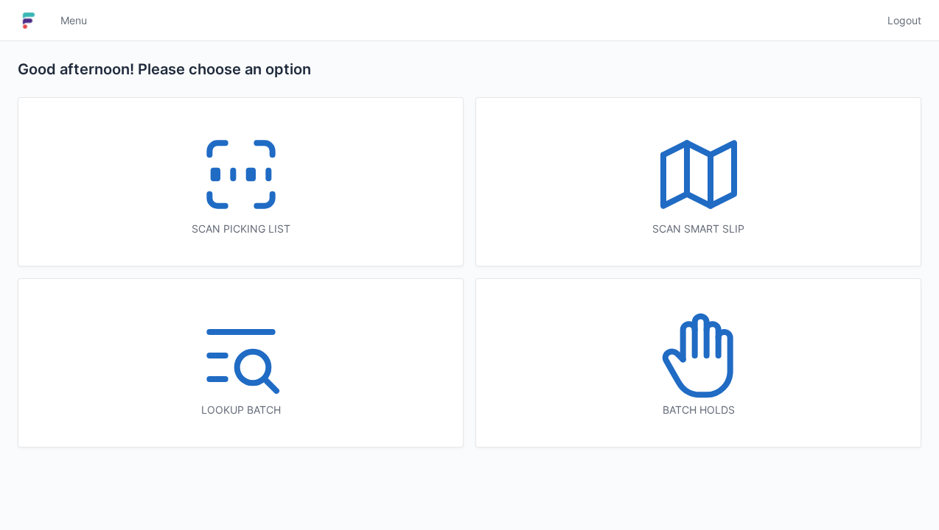
click at [248, 187] on icon at bounding box center [241, 174] width 94 height 94
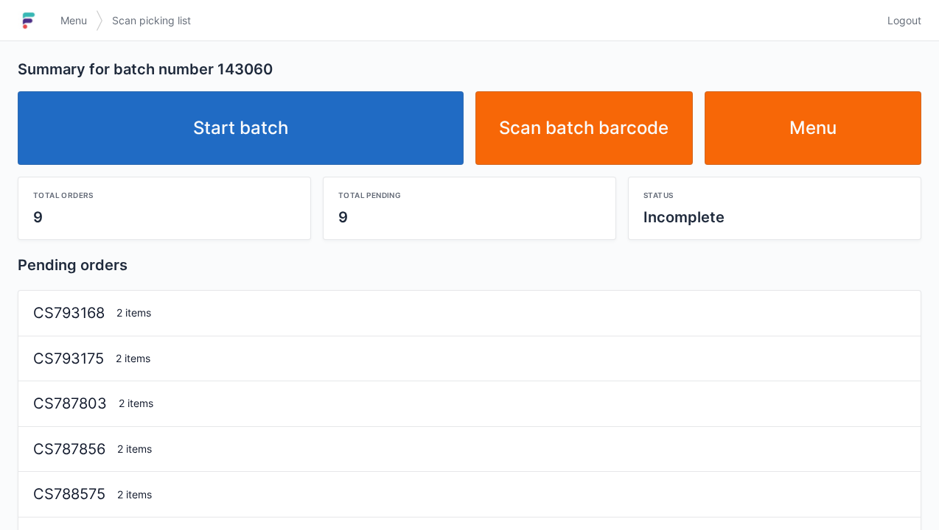
click at [309, 147] on link "Start batch" at bounding box center [241, 128] width 446 height 74
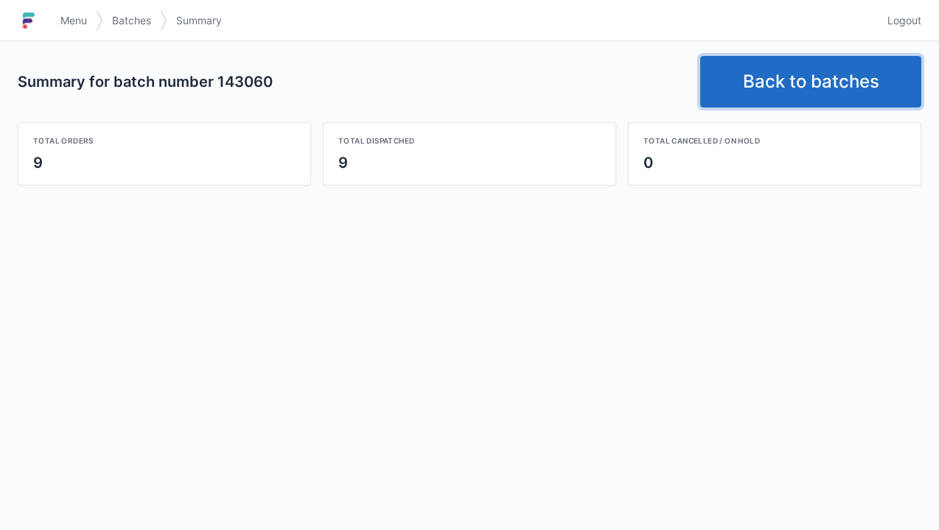
click at [806, 79] on link "Back to batches" at bounding box center [810, 82] width 221 height 52
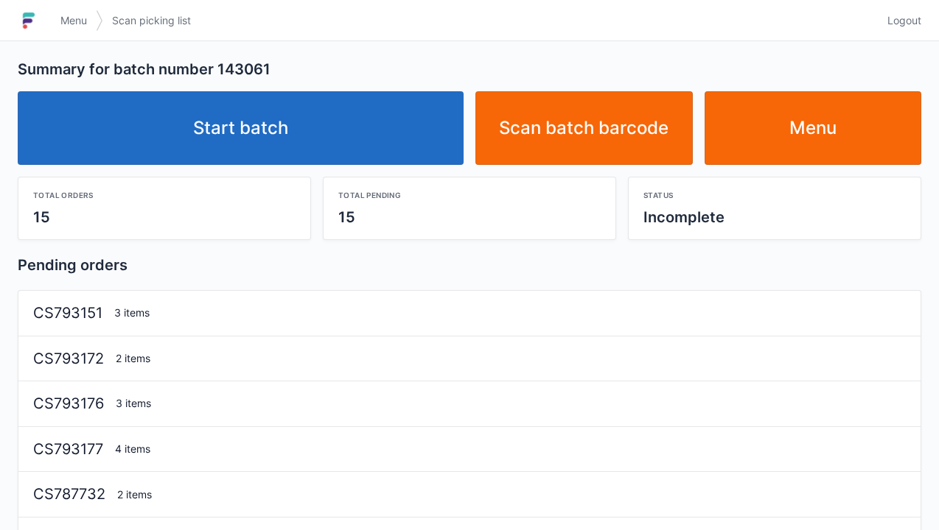
click at [262, 116] on link "Start batch" at bounding box center [241, 128] width 446 height 74
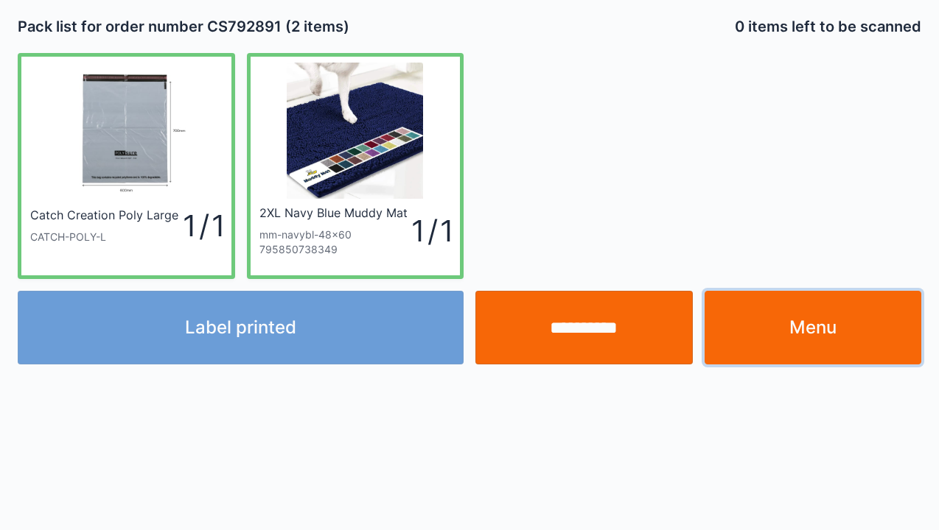
click at [818, 346] on link "Menu" at bounding box center [812, 328] width 217 height 74
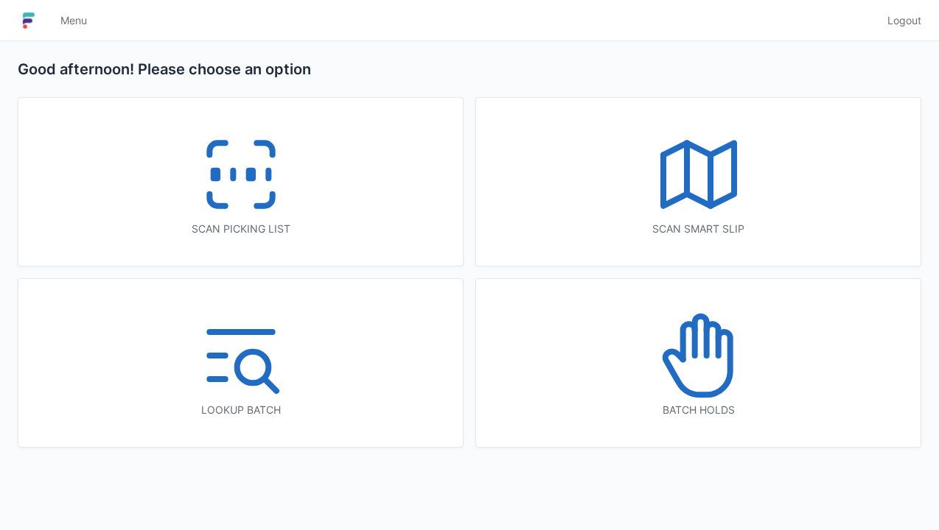
click at [224, 186] on icon at bounding box center [241, 174] width 94 height 94
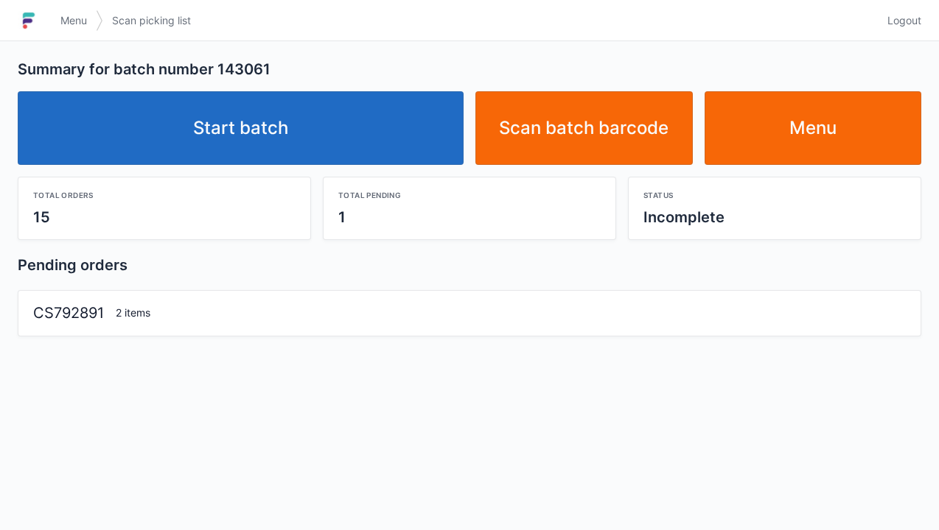
click at [269, 136] on link "Start batch" at bounding box center [241, 128] width 446 height 74
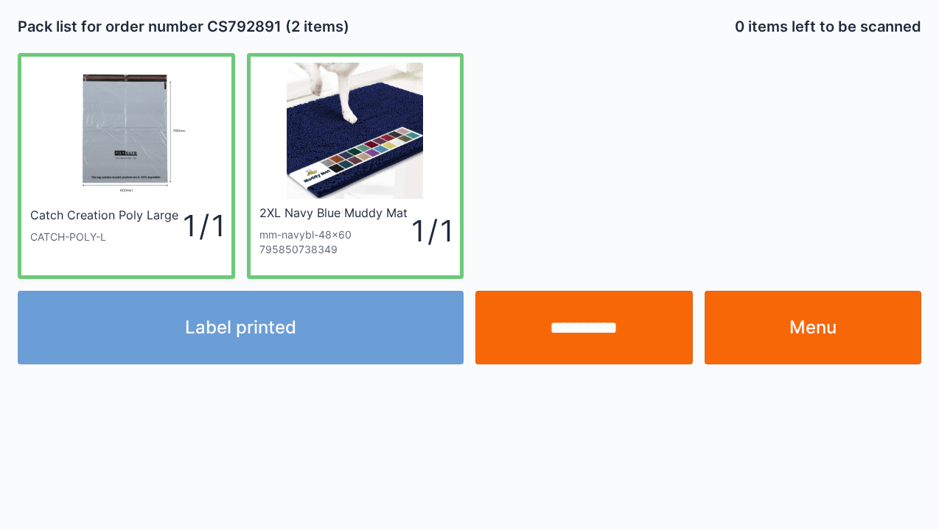
click at [803, 332] on link "Menu" at bounding box center [812, 328] width 217 height 74
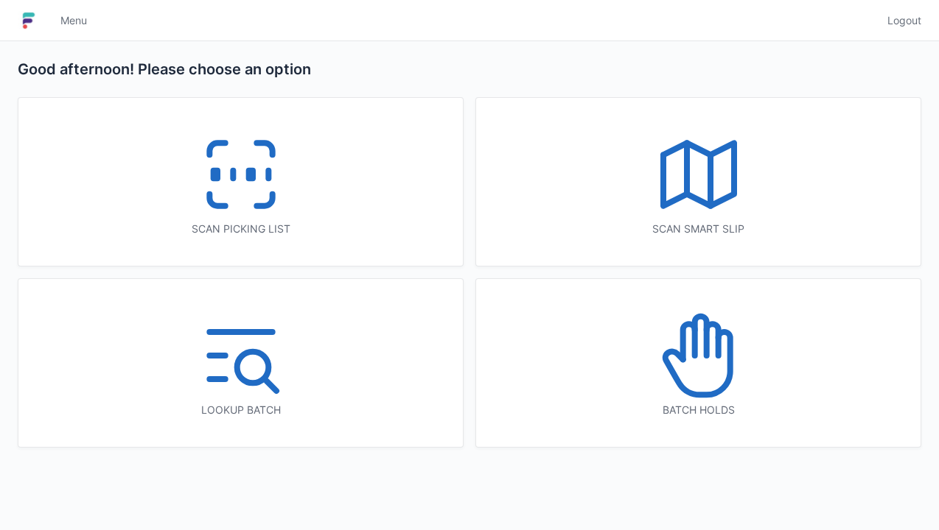
click at [230, 186] on icon at bounding box center [241, 174] width 94 height 94
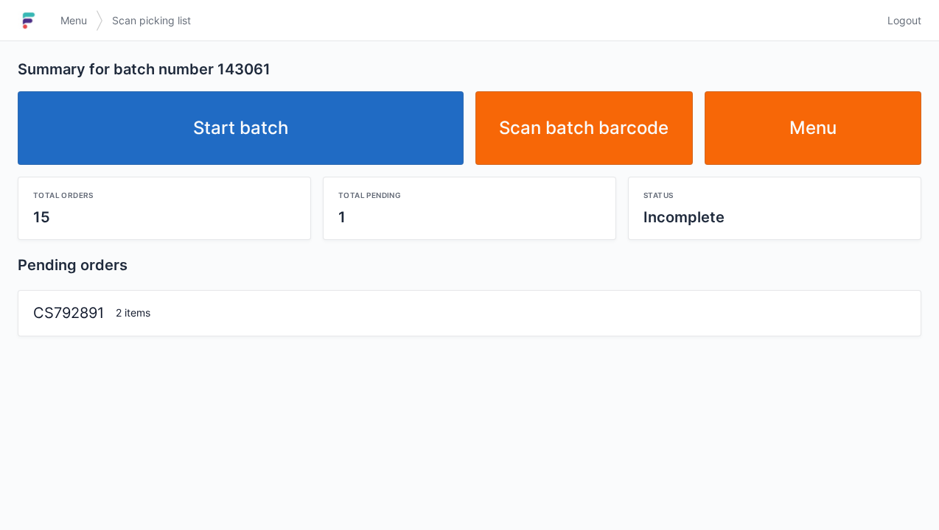
click at [232, 119] on link "Start batch" at bounding box center [241, 128] width 446 height 74
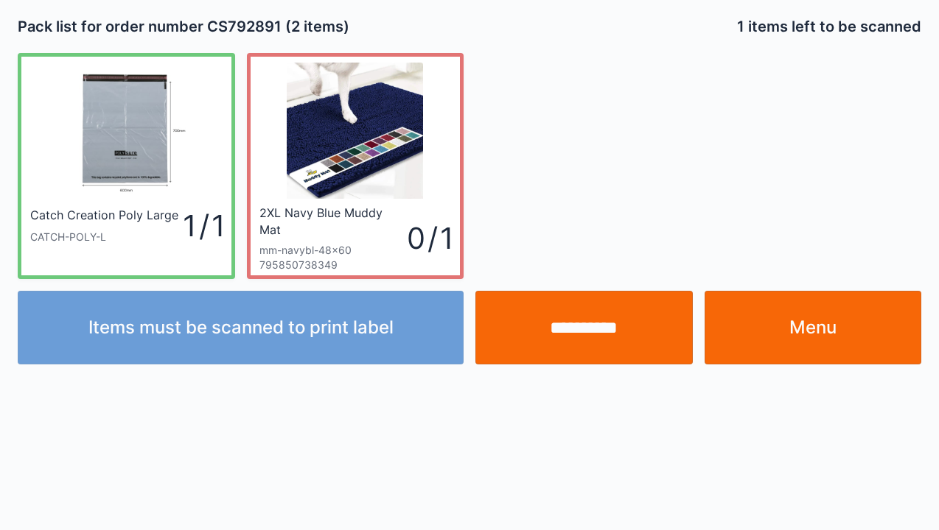
click at [829, 331] on link "Menu" at bounding box center [812, 328] width 217 height 74
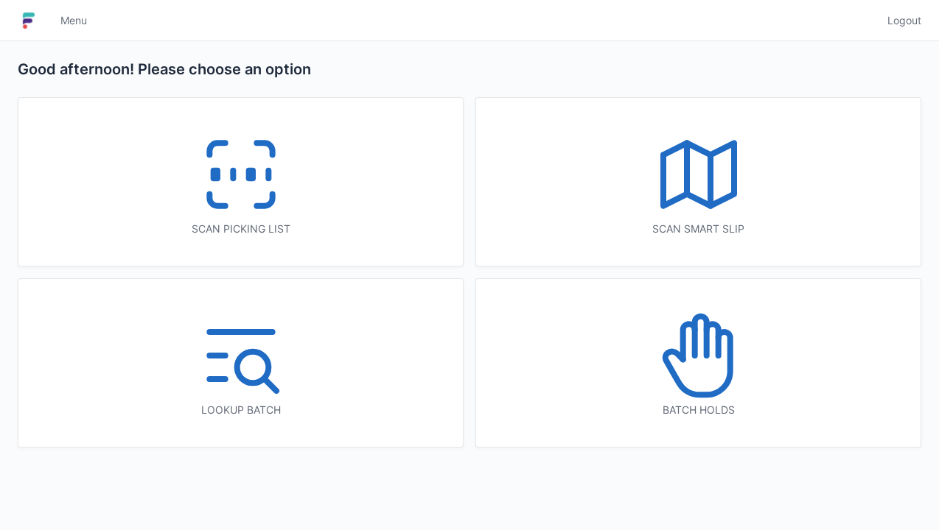
click at [246, 183] on icon at bounding box center [241, 174] width 94 height 94
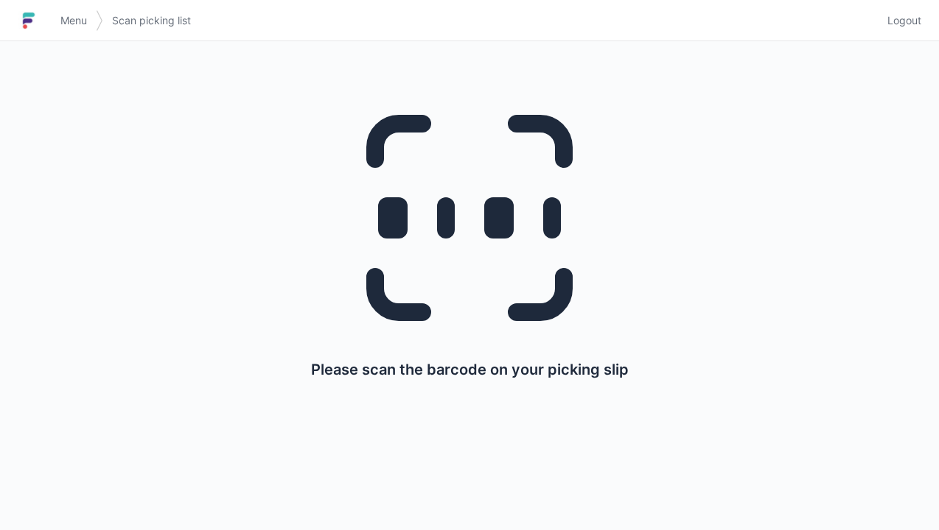
click at [68, 32] on link "Menu" at bounding box center [74, 20] width 44 height 27
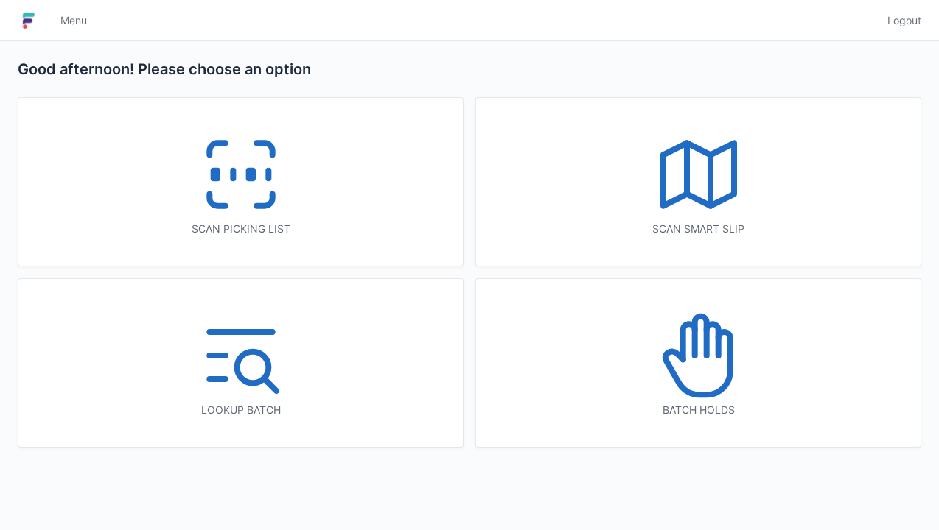
click at [262, 211] on icon at bounding box center [241, 174] width 94 height 94
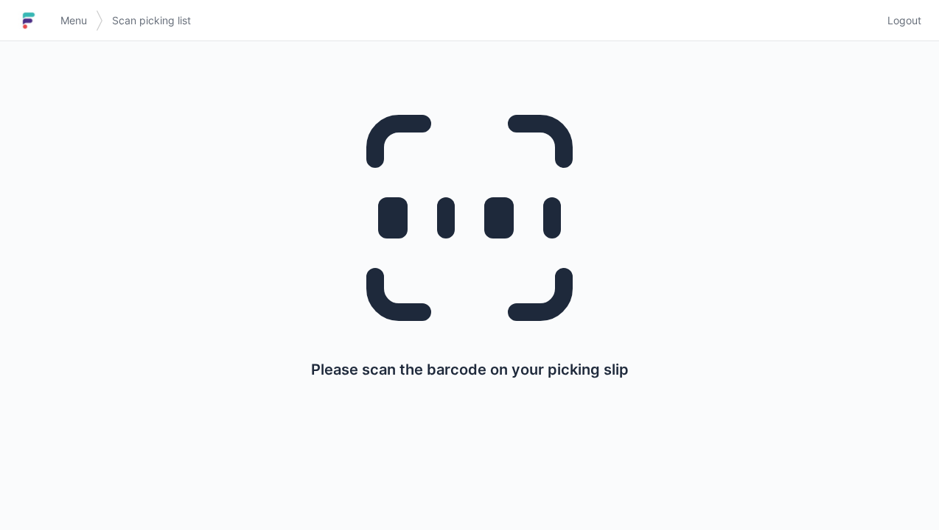
click at [60, 31] on link "Menu" at bounding box center [74, 20] width 44 height 27
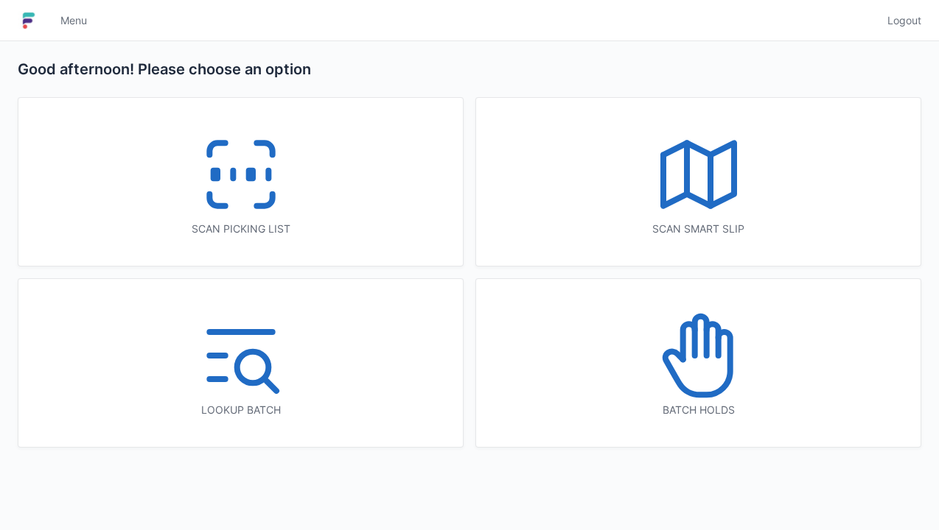
click at [214, 174] on rect at bounding box center [215, 175] width 4 height 8
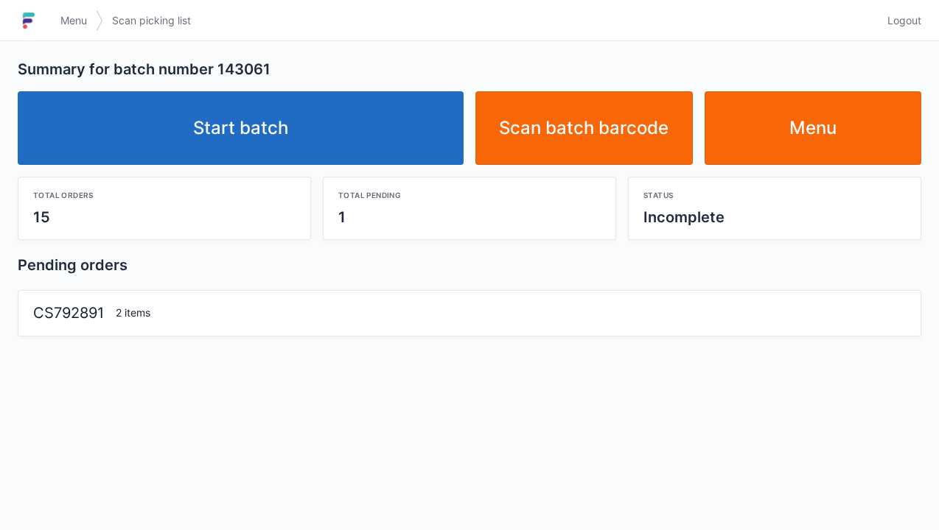
click at [139, 323] on div "CS792891 2 items" at bounding box center [469, 307] width 884 height 33
click at [87, 326] on div "CS792891 2 items" at bounding box center [469, 313] width 902 height 45
click at [819, 144] on link "Menu" at bounding box center [812, 128] width 217 height 74
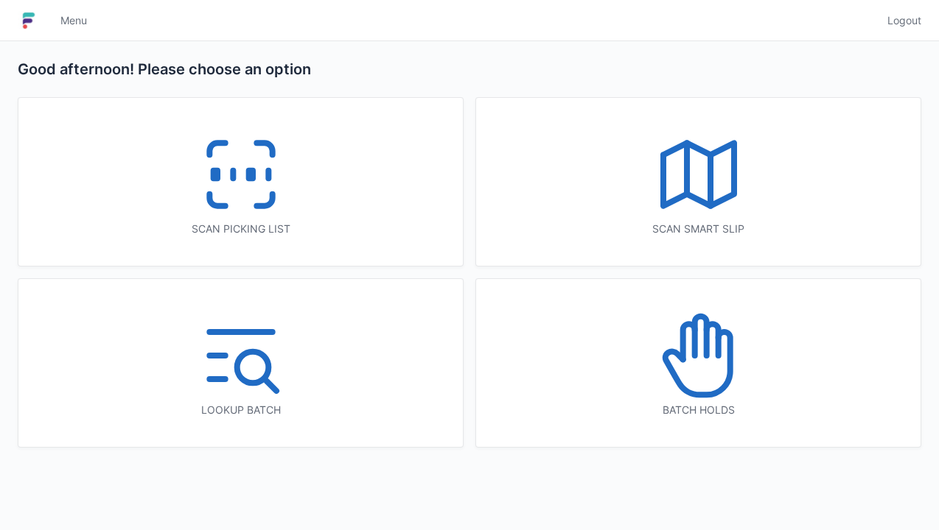
click at [233, 178] on line at bounding box center [233, 175] width 0 height 8
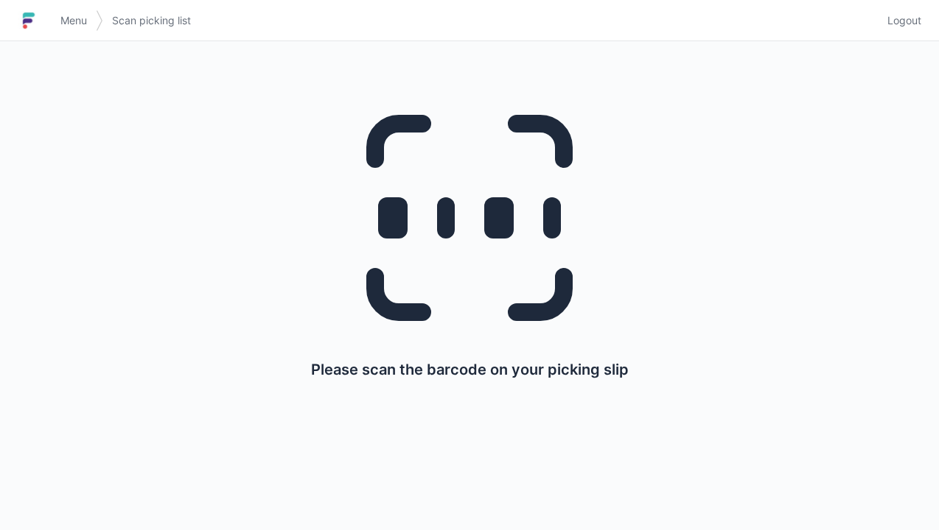
click at [79, 20] on span "Menu" at bounding box center [73, 20] width 27 height 15
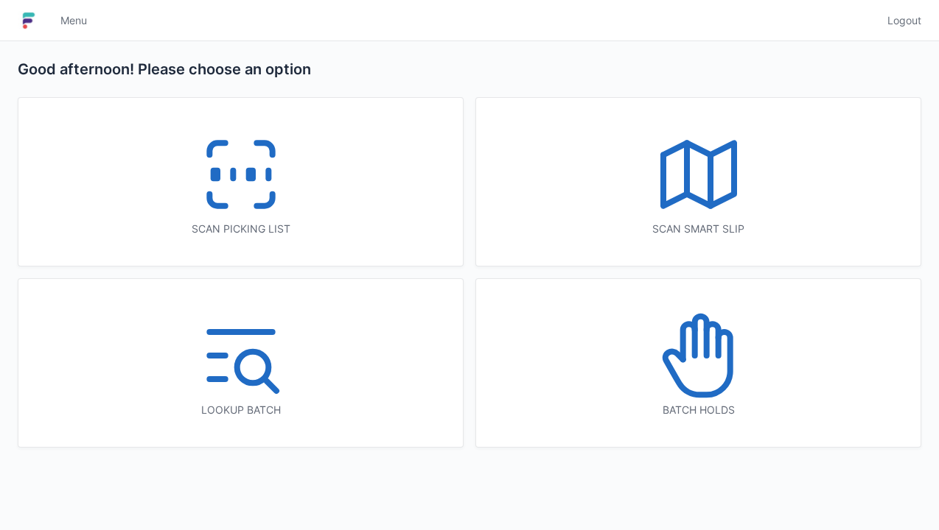
click at [235, 153] on icon at bounding box center [241, 174] width 94 height 94
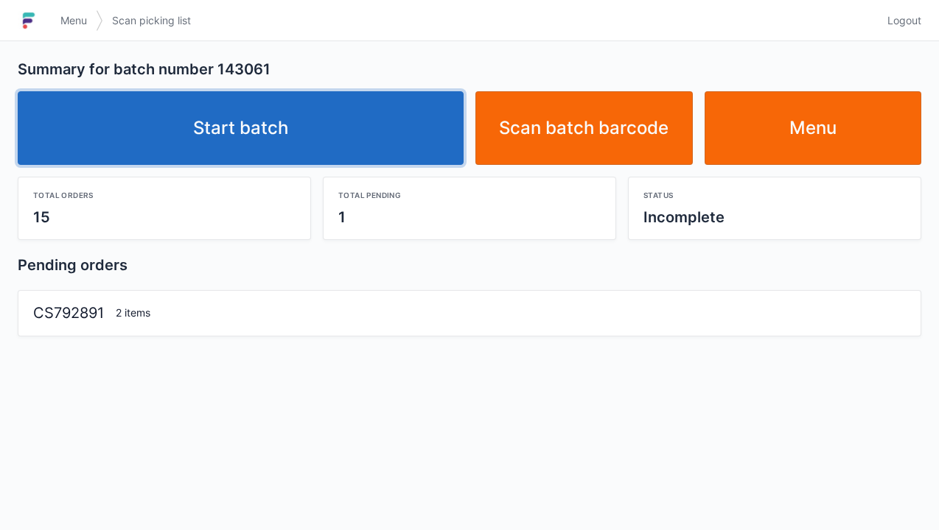
click at [279, 144] on link "Start batch" at bounding box center [241, 128] width 446 height 74
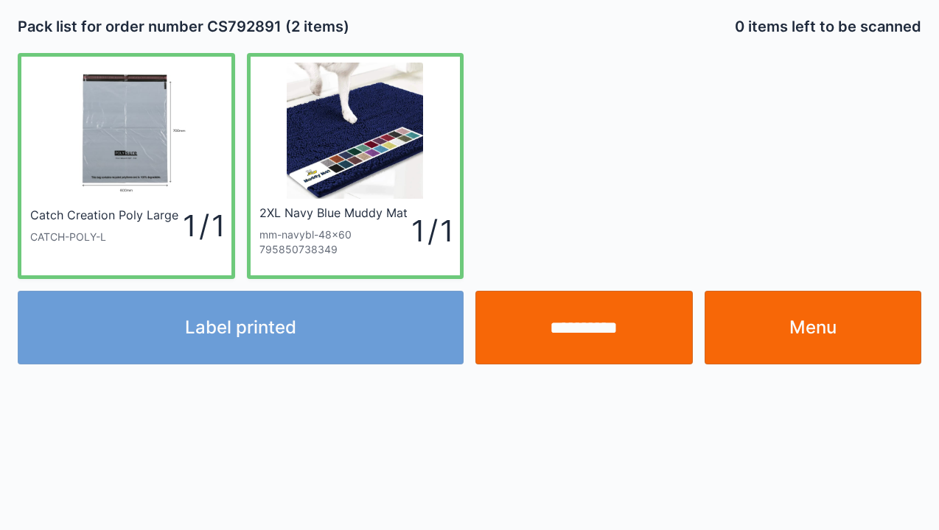
click at [606, 329] on input "**********" at bounding box center [583, 328] width 217 height 74
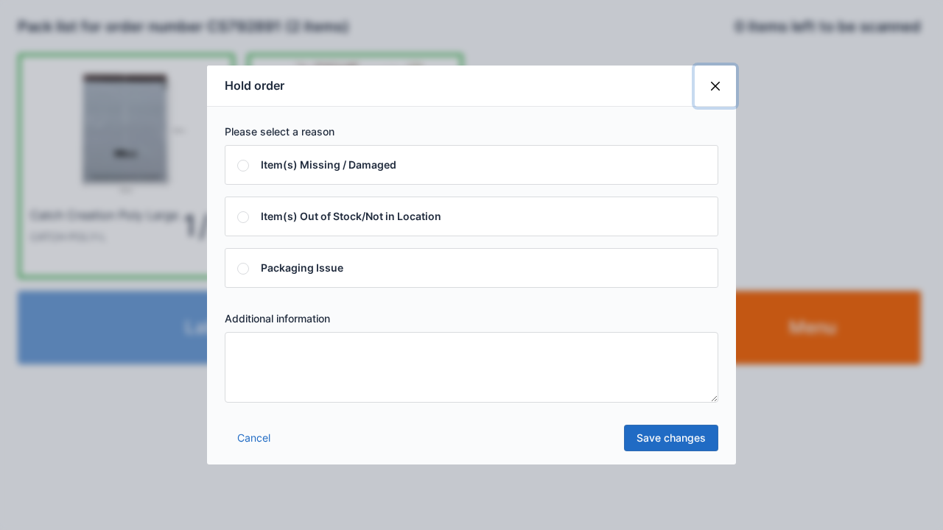
click at [722, 80] on button "Close" at bounding box center [715, 86] width 41 height 41
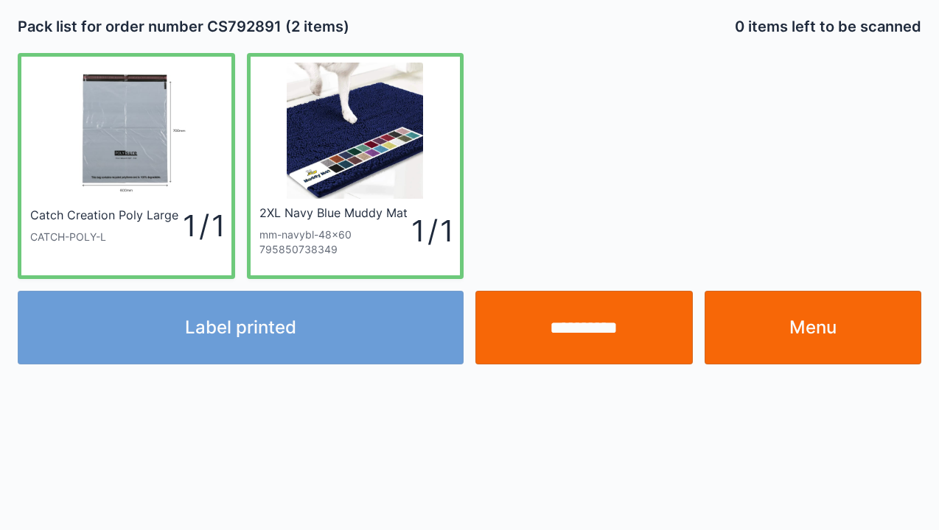
click at [595, 331] on input "**********" at bounding box center [583, 328] width 217 height 74
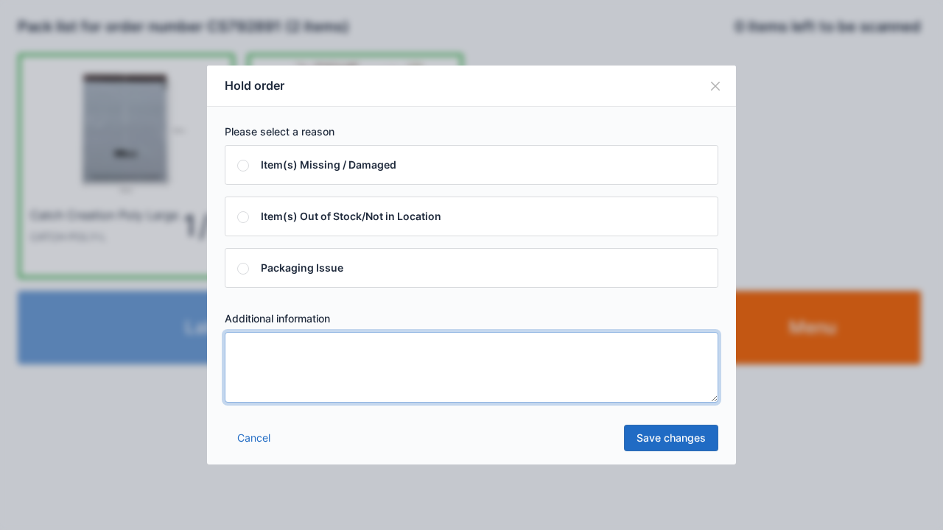
click at [253, 348] on textarea at bounding box center [472, 367] width 494 height 71
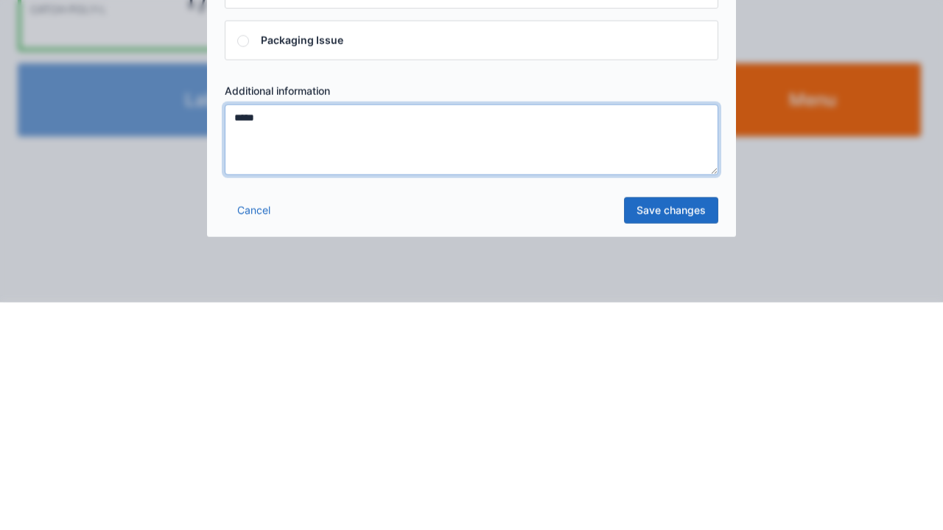
type textarea "*****"
click at [674, 448] on link "Save changes" at bounding box center [671, 438] width 94 height 27
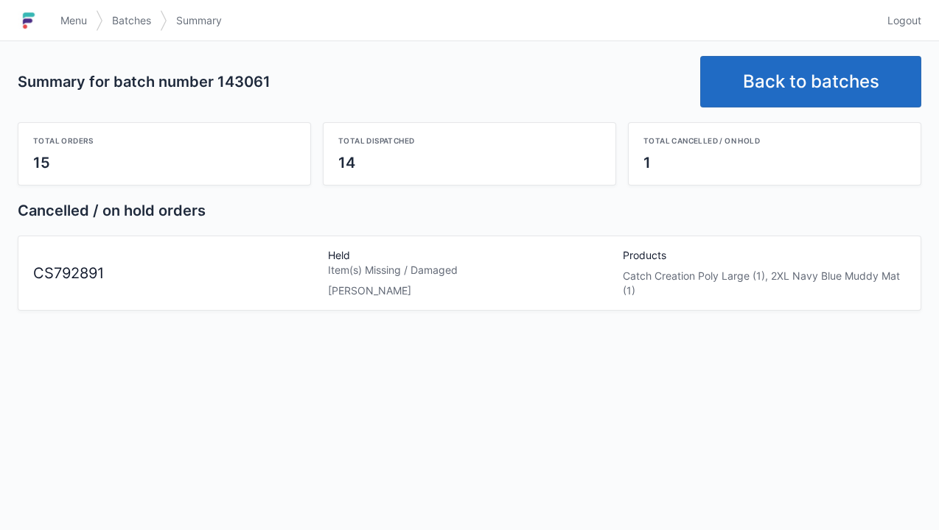
click at [77, 28] on link "Menu" at bounding box center [74, 20] width 44 height 27
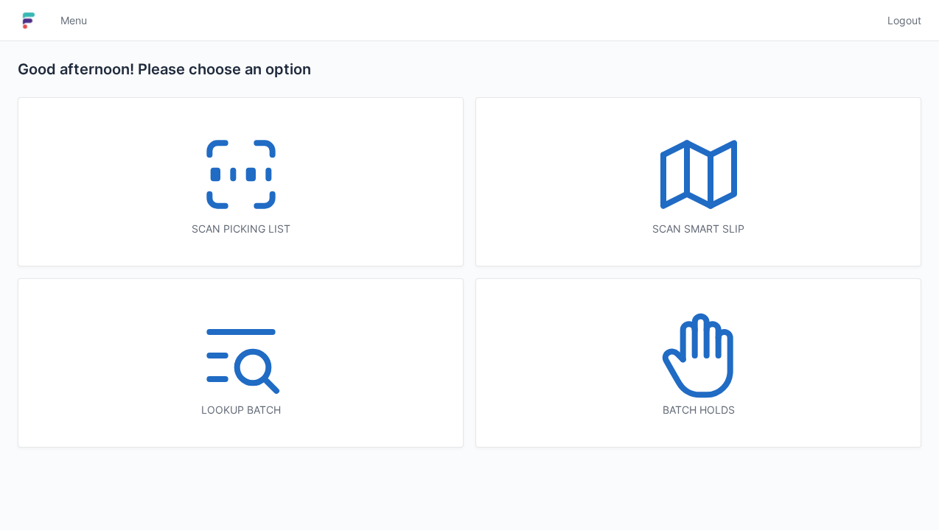
click at [246, 209] on icon at bounding box center [241, 174] width 94 height 94
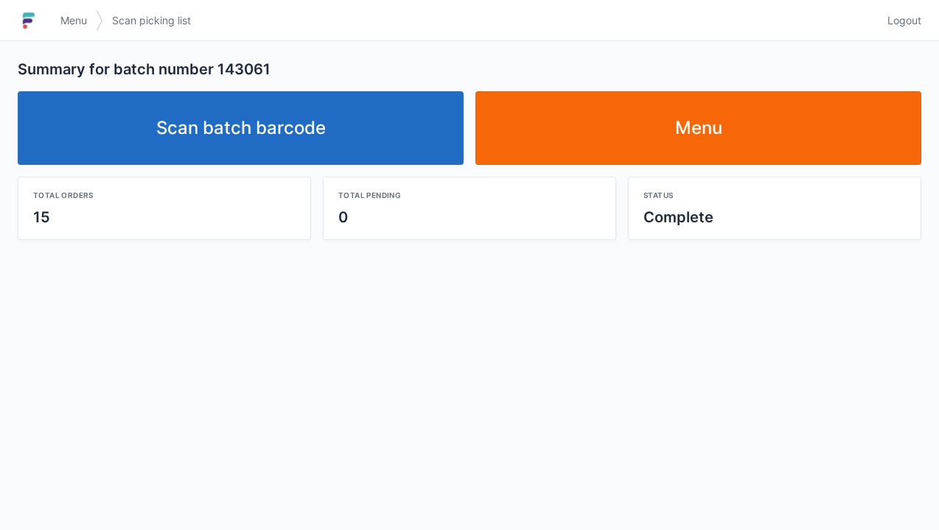
click at [254, 137] on link "Scan batch barcode" at bounding box center [241, 128] width 446 height 74
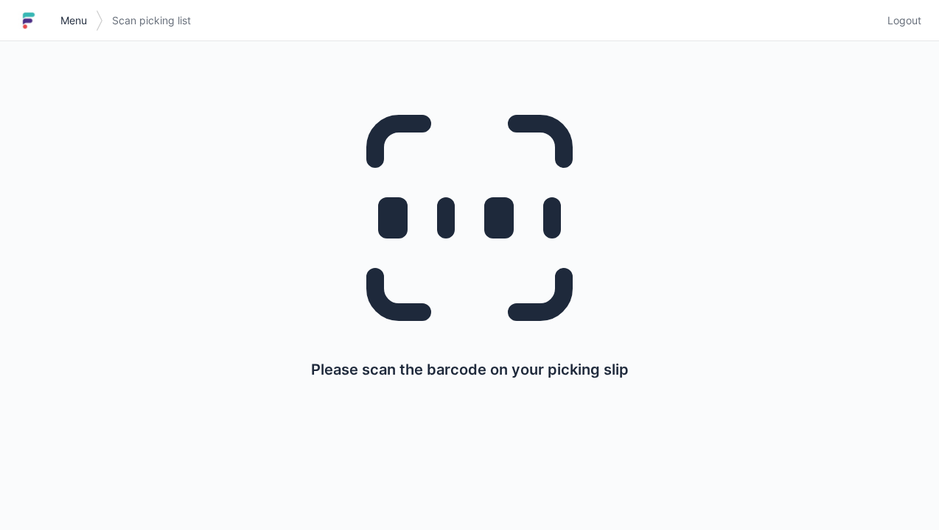
click at [69, 25] on span "Menu" at bounding box center [73, 20] width 27 height 15
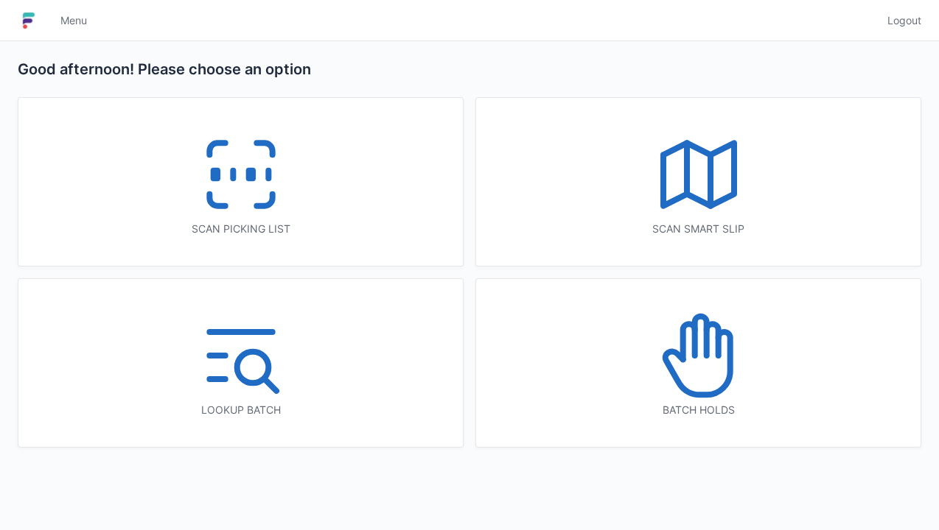
click at [248, 214] on icon at bounding box center [241, 174] width 94 height 94
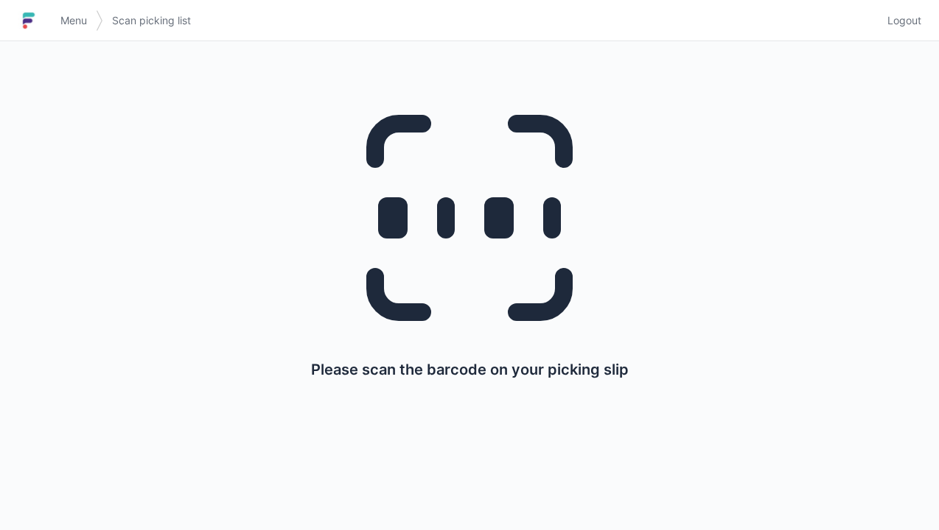
click at [72, 24] on span "Menu" at bounding box center [73, 20] width 27 height 15
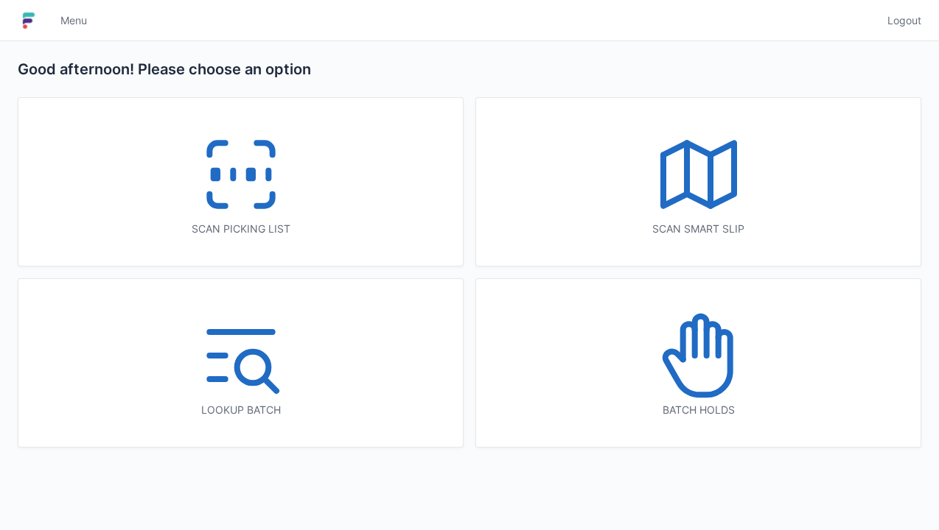
click at [719, 366] on icon at bounding box center [698, 356] width 94 height 94
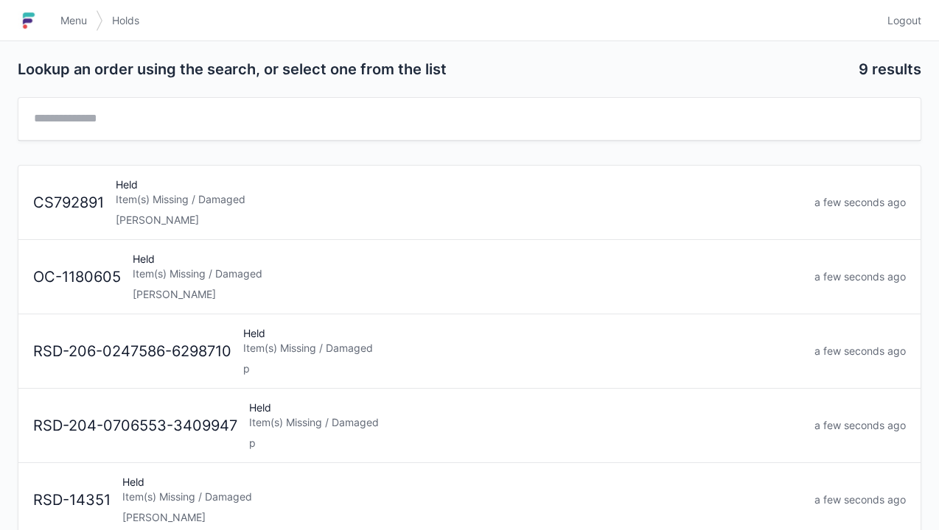
click at [167, 213] on div "[PERSON_NAME]" at bounding box center [459, 220] width 687 height 15
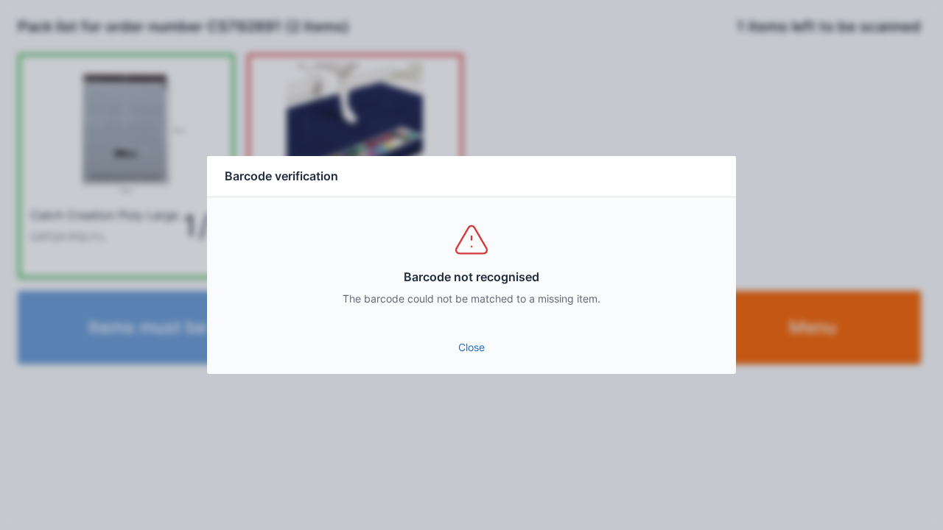
click at [495, 352] on link "Close" at bounding box center [471, 348] width 505 height 27
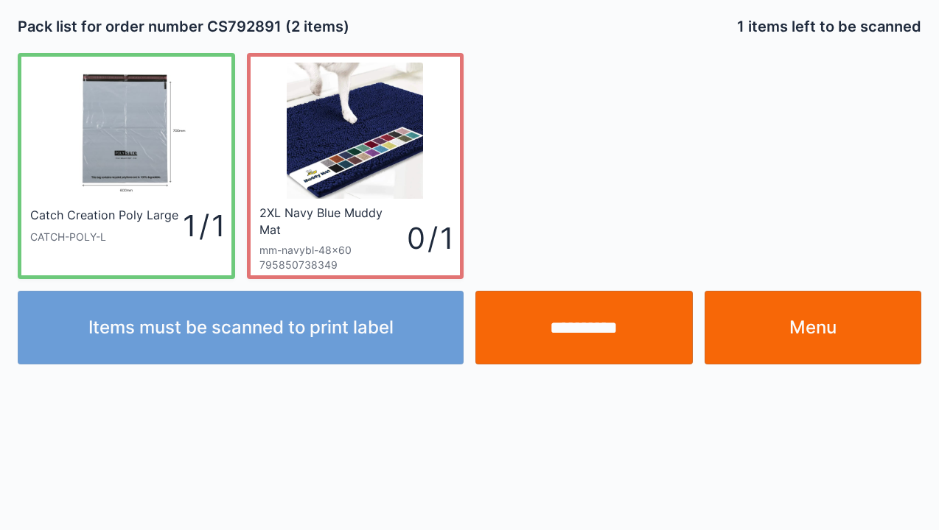
click at [822, 342] on link "Menu" at bounding box center [812, 328] width 217 height 74
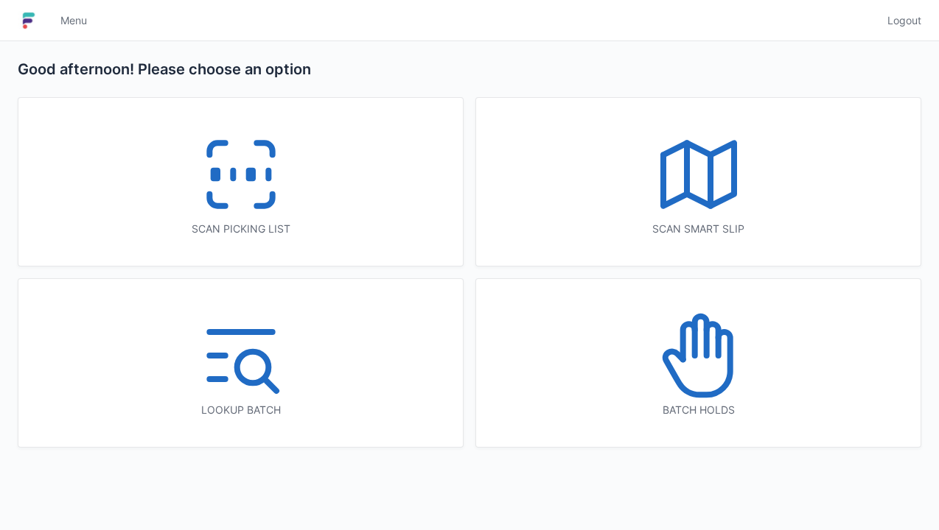
click at [696, 377] on icon at bounding box center [698, 356] width 94 height 94
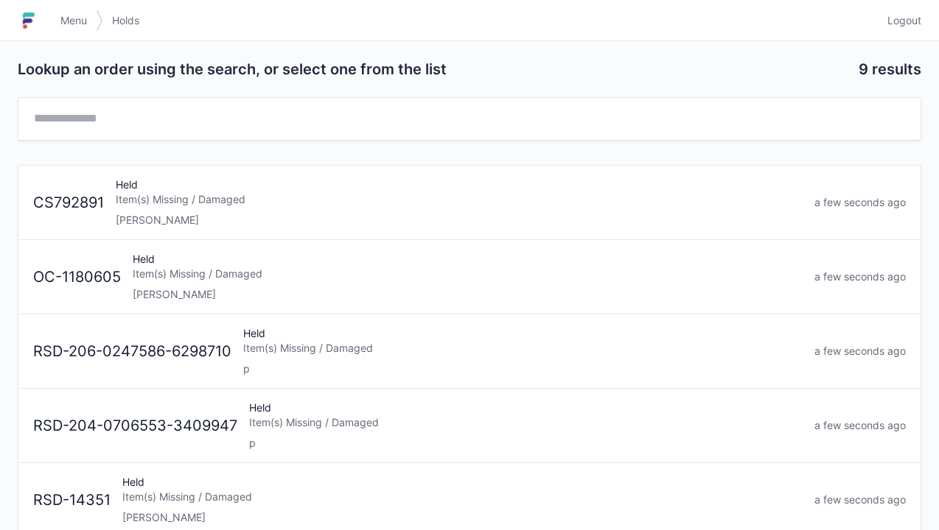
click at [155, 292] on div "[PERSON_NAME]" at bounding box center [468, 294] width 670 height 15
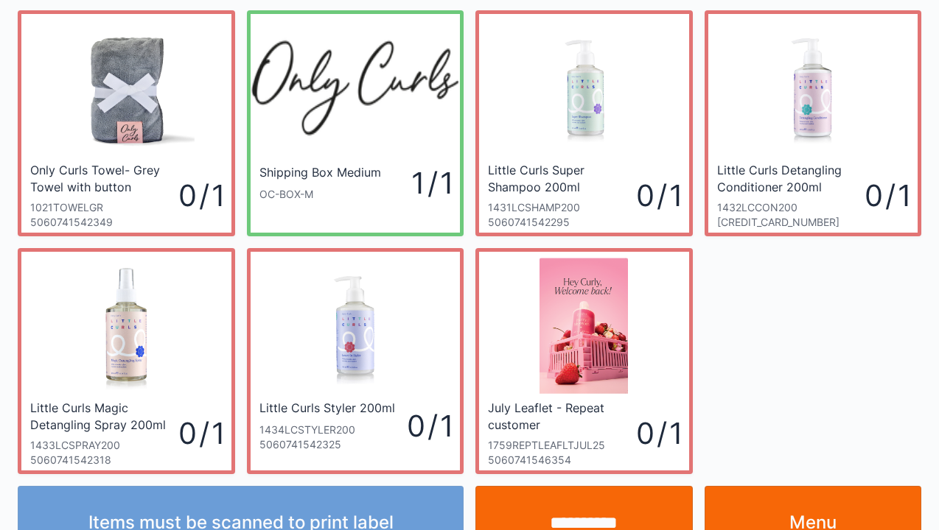
scroll to position [85, 0]
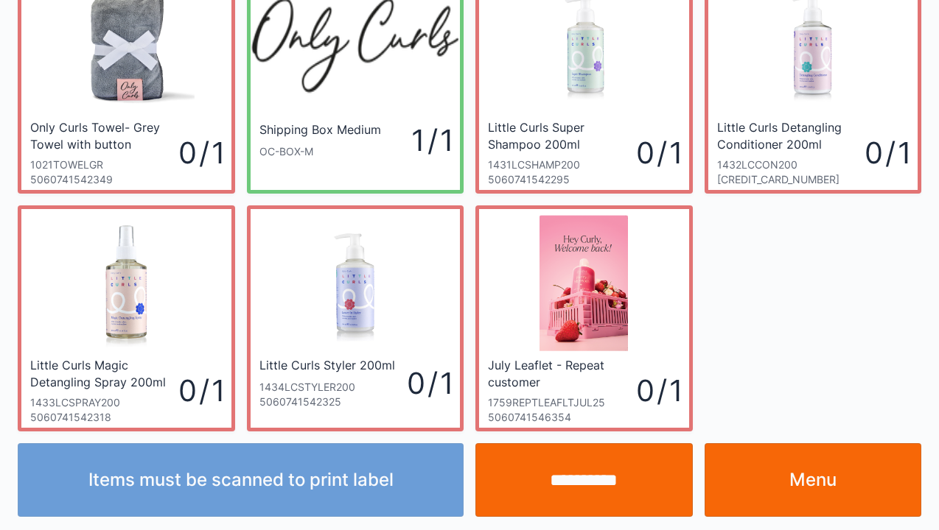
click at [813, 489] on link "Menu" at bounding box center [812, 481] width 217 height 74
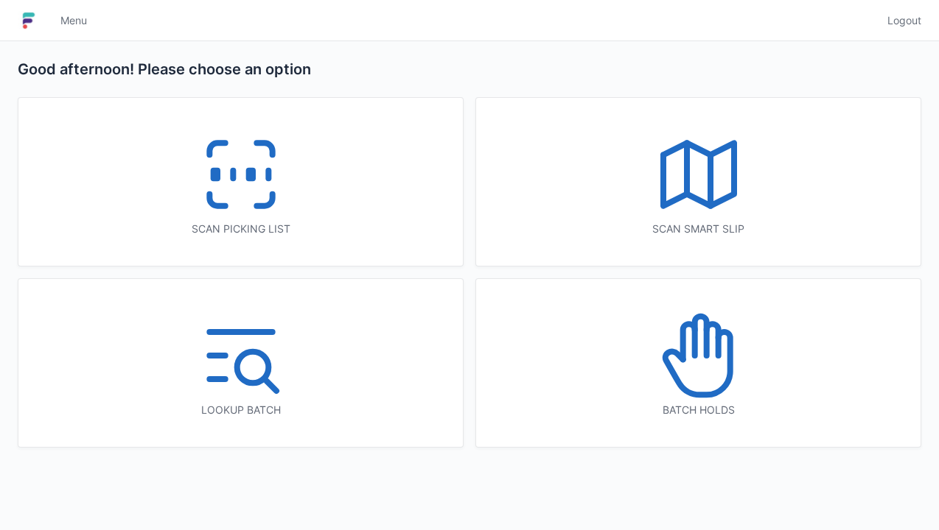
click at [256, 206] on icon at bounding box center [263, 201] width 15 height 12
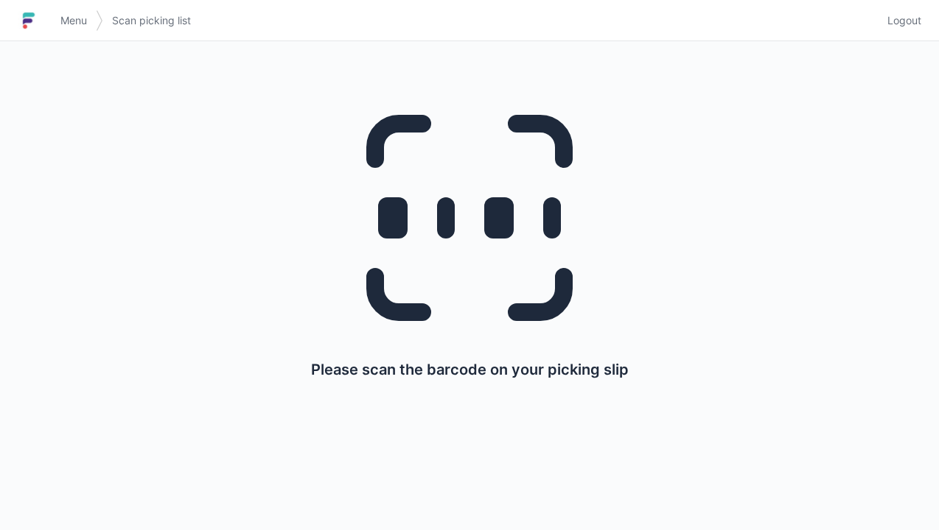
click at [82, 25] on span "Menu" at bounding box center [73, 20] width 27 height 15
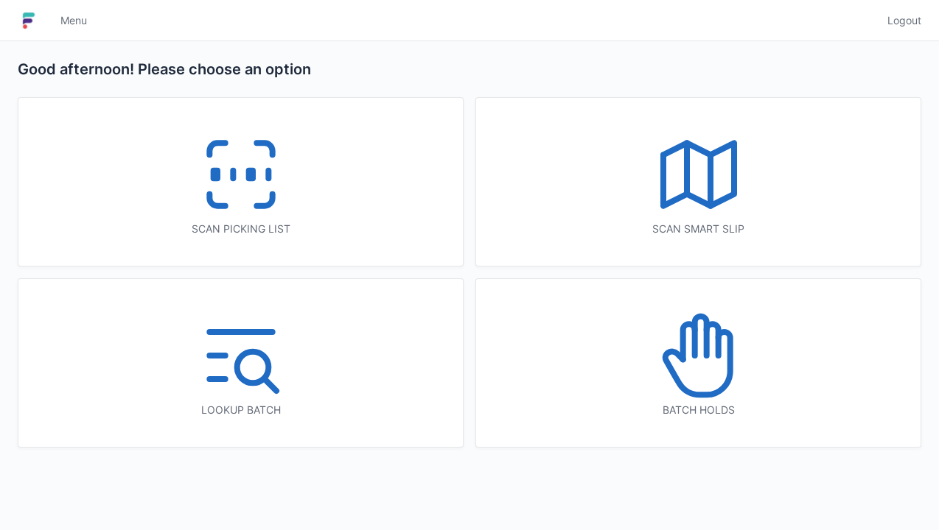
click at [711, 379] on icon at bounding box center [698, 356] width 94 height 94
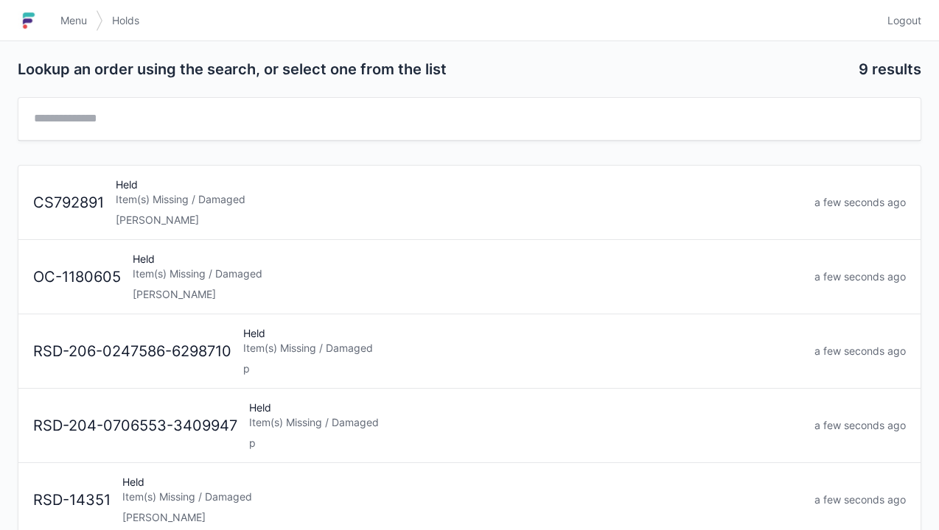
click at [154, 213] on div "[PERSON_NAME]" at bounding box center [459, 220] width 687 height 15
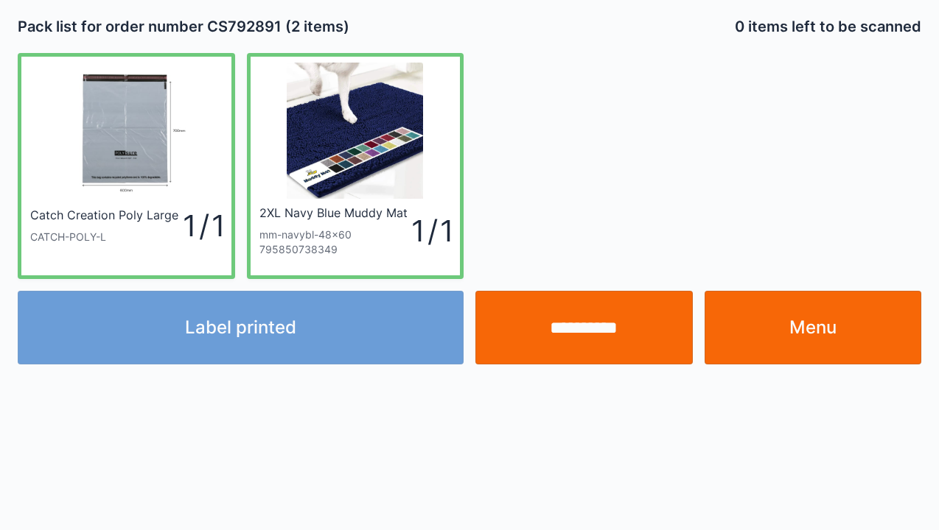
click at [799, 335] on link "Menu" at bounding box center [812, 328] width 217 height 74
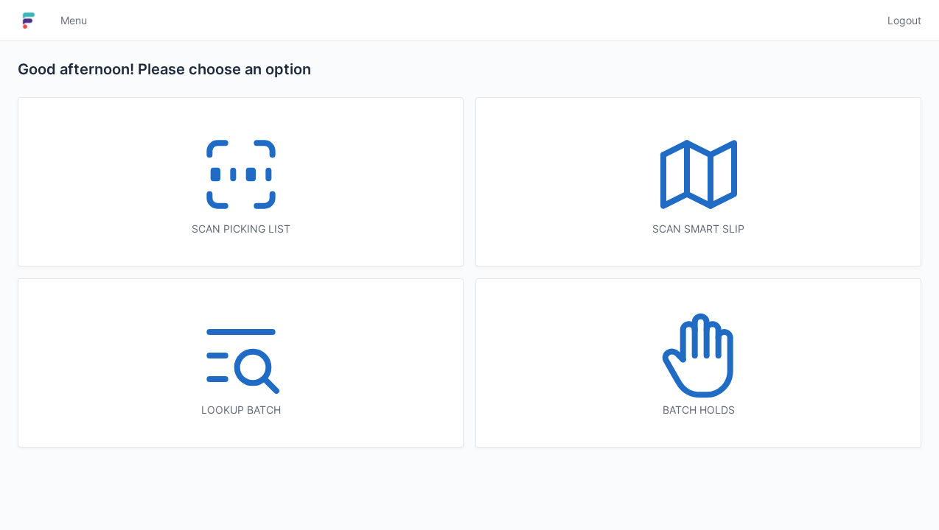
click at [684, 366] on icon at bounding box center [698, 356] width 94 height 94
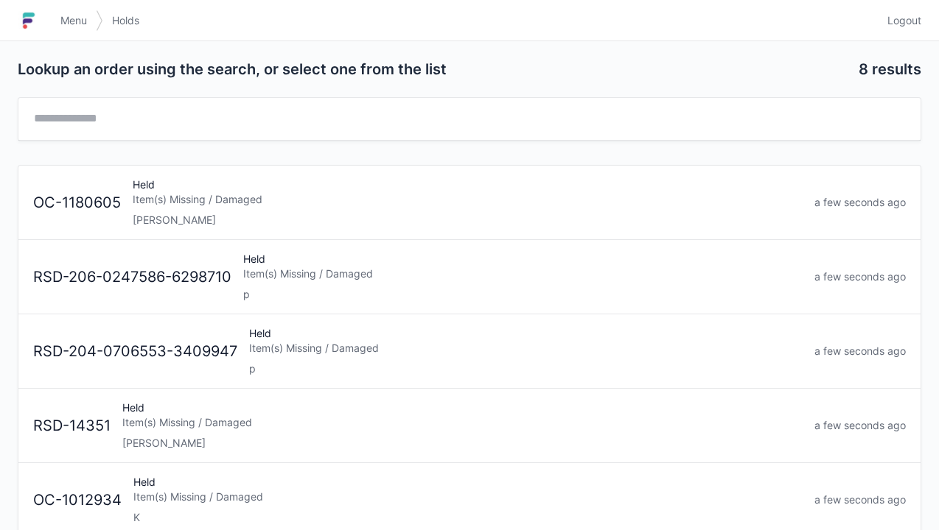
click at [165, 209] on div "Held Item(s) Missing / Damaged Elena" at bounding box center [468, 203] width 682 height 50
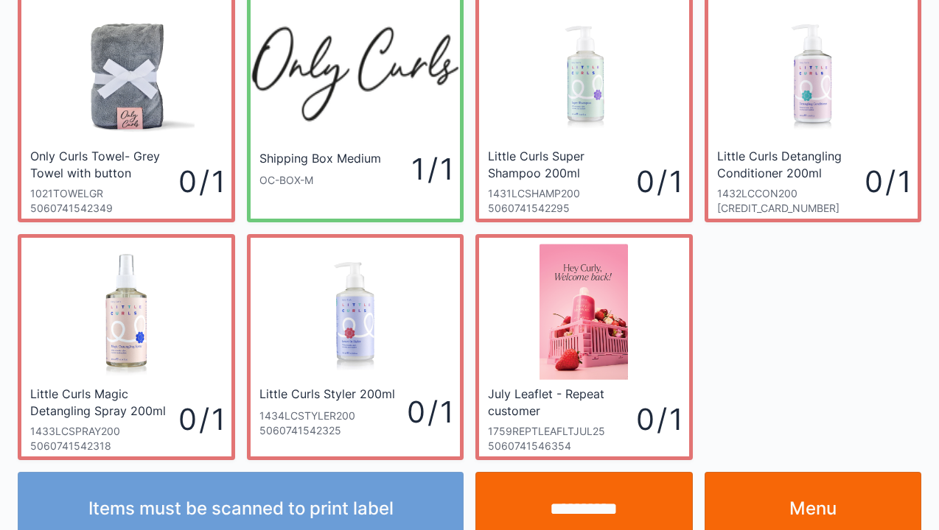
scroll to position [85, 0]
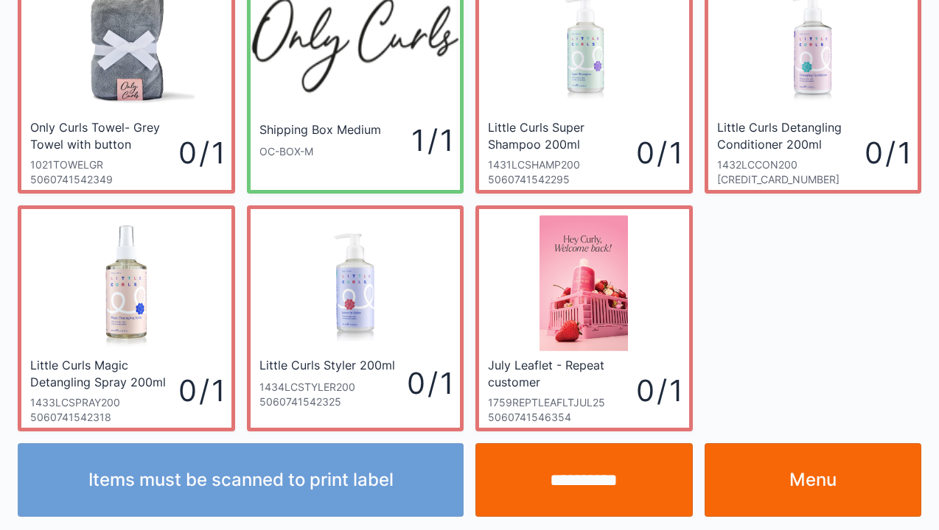
click at [812, 477] on link "Menu" at bounding box center [812, 481] width 217 height 74
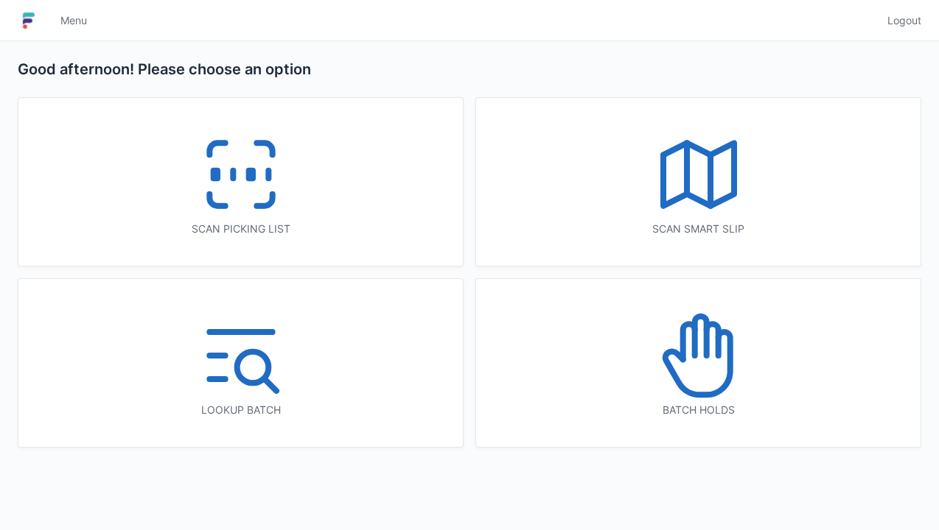
click at [708, 370] on icon at bounding box center [698, 356] width 94 height 94
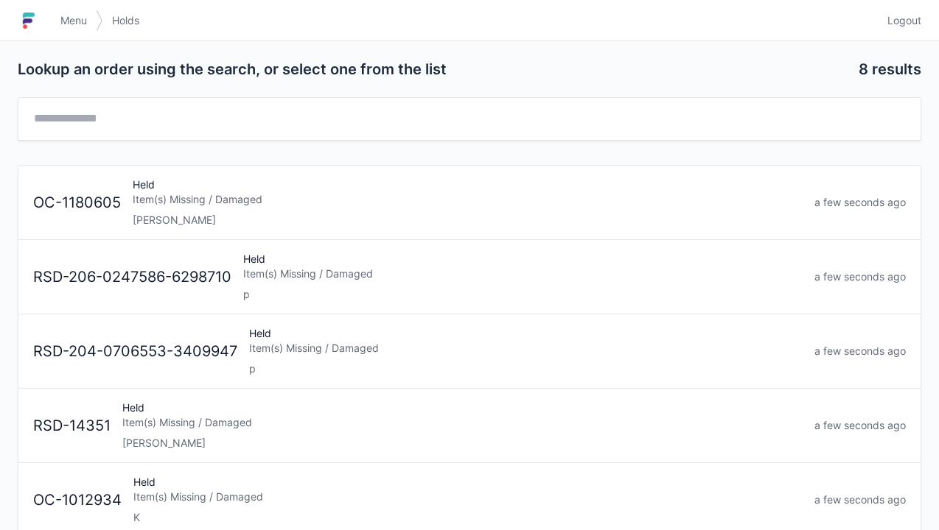
click at [178, 203] on div "Item(s) Missing / Damaged" at bounding box center [468, 199] width 670 height 15
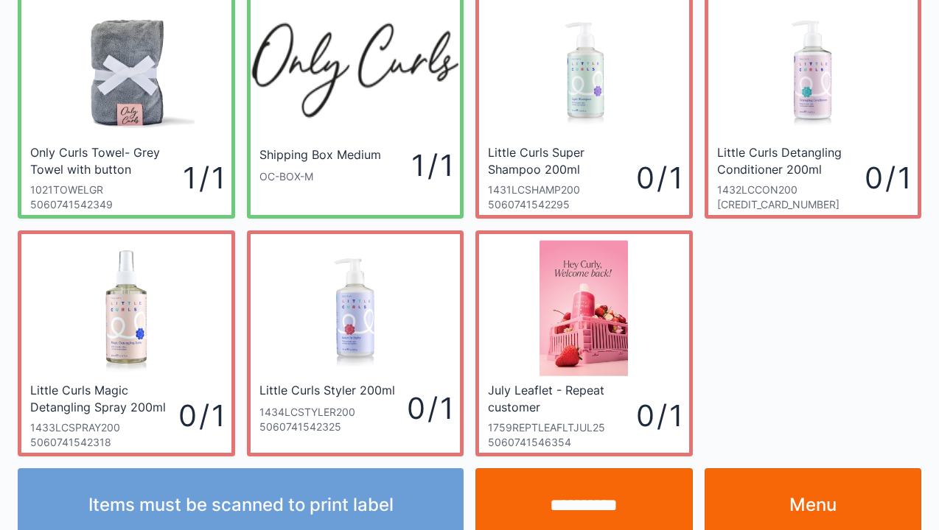
scroll to position [85, 0]
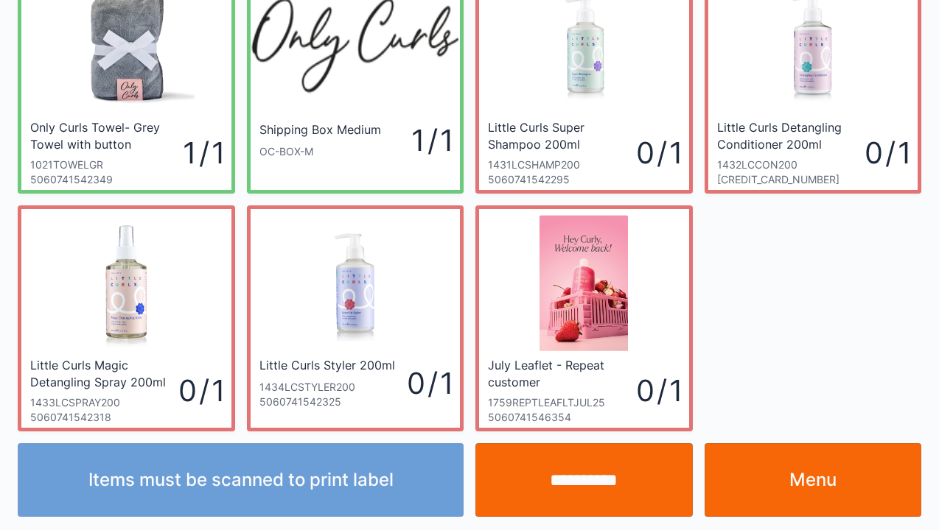
click at [802, 492] on link "Menu" at bounding box center [812, 481] width 217 height 74
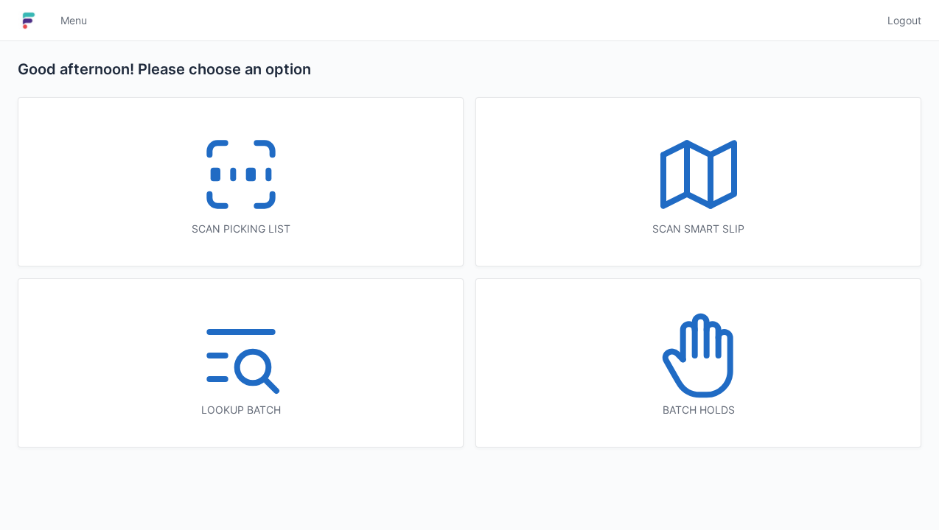
click at [217, 203] on icon at bounding box center [216, 201] width 15 height 12
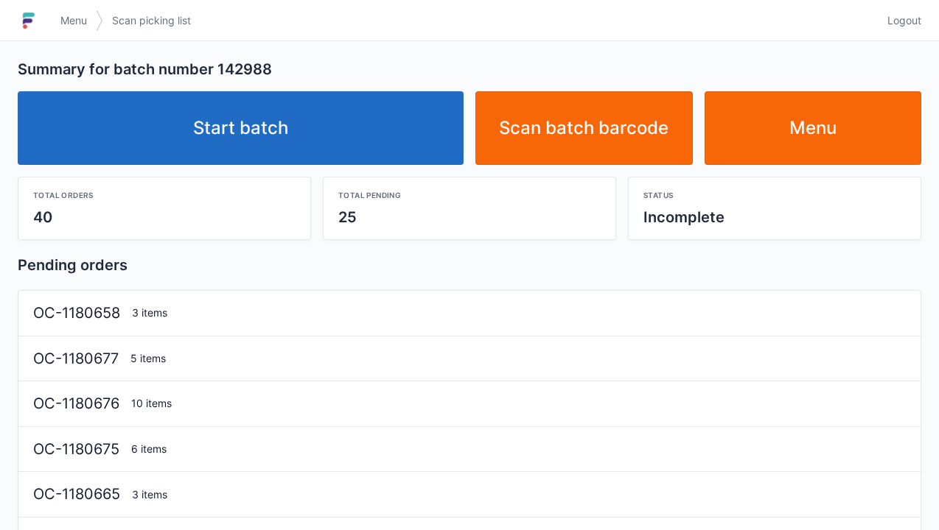
click at [276, 146] on link "Start batch" at bounding box center [241, 128] width 446 height 74
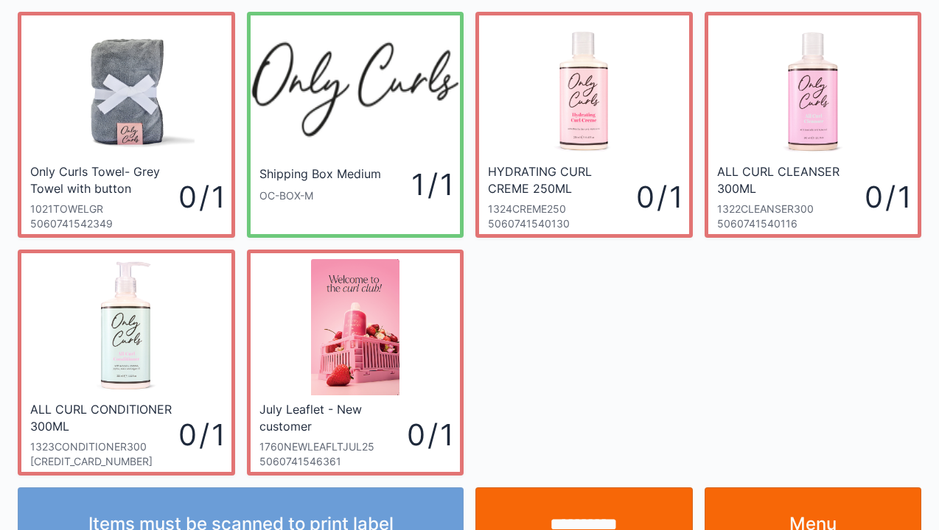
scroll to position [85, 0]
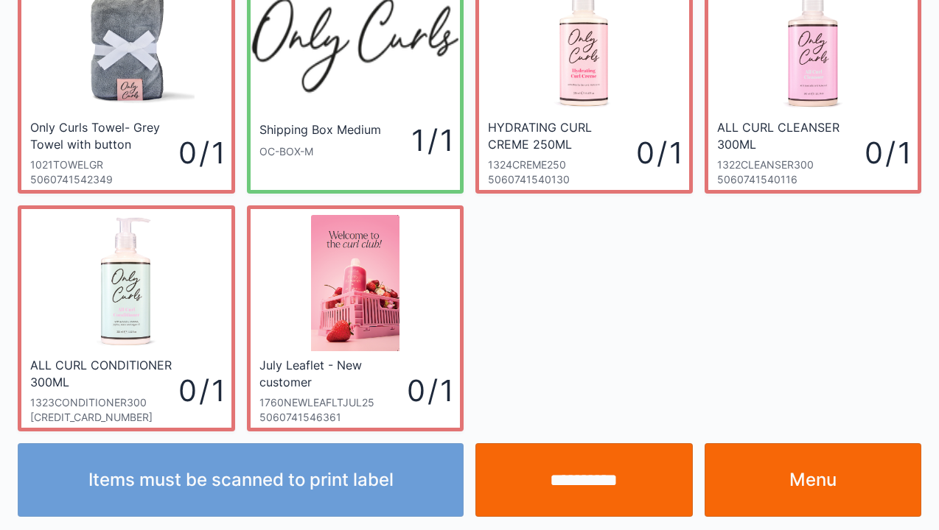
click at [844, 489] on link "Menu" at bounding box center [812, 481] width 217 height 74
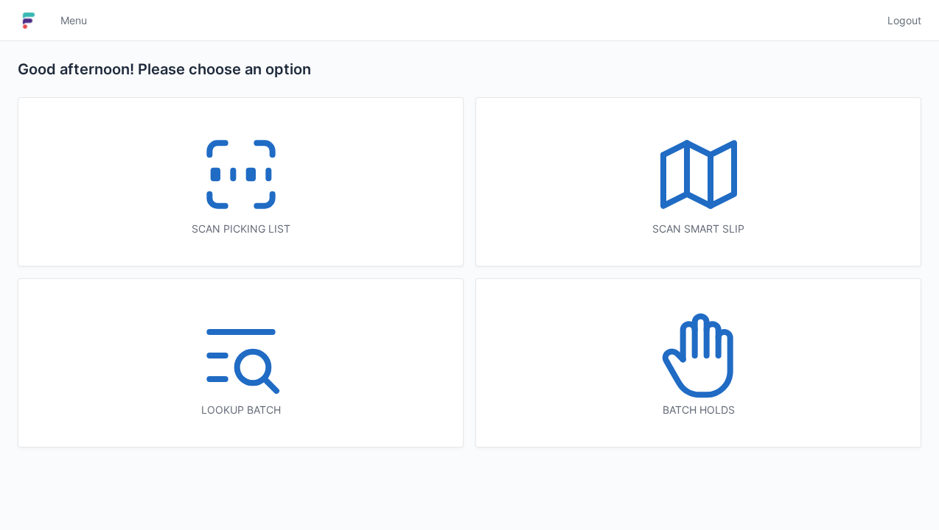
click at [249, 185] on icon at bounding box center [241, 174] width 94 height 94
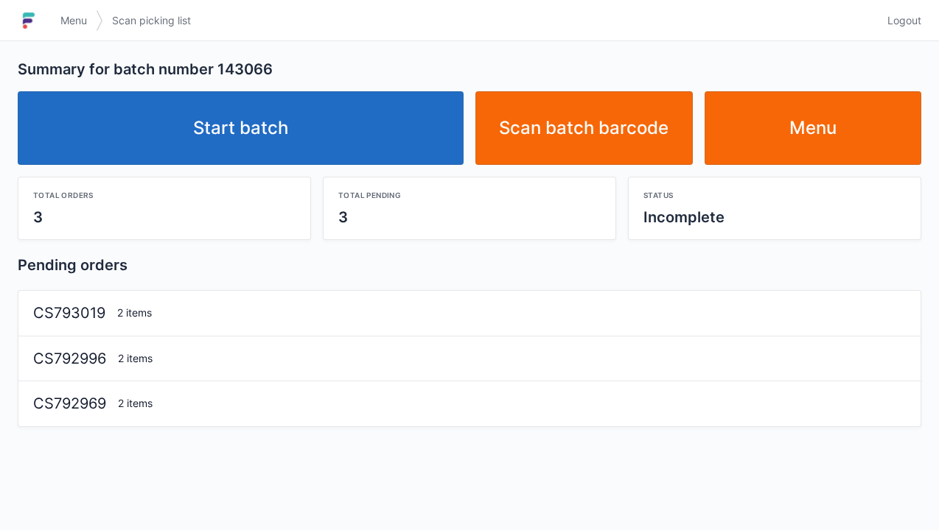
click at [312, 136] on link "Start batch" at bounding box center [241, 128] width 446 height 74
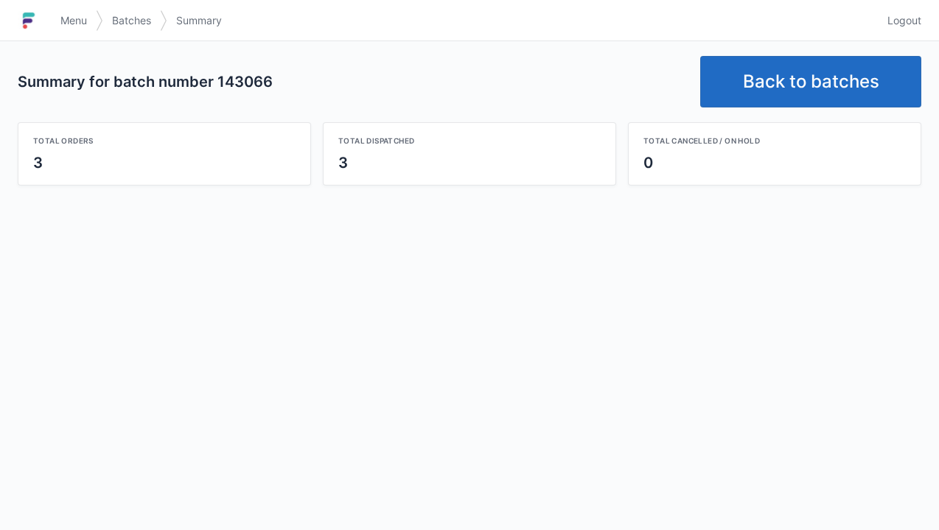
click at [908, 9] on link "Logout" at bounding box center [899, 20] width 43 height 27
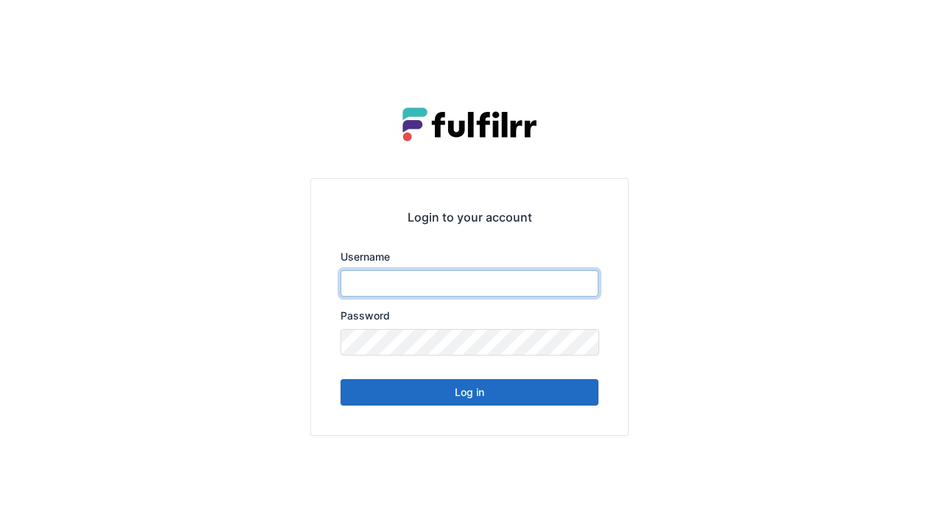
type input "******"
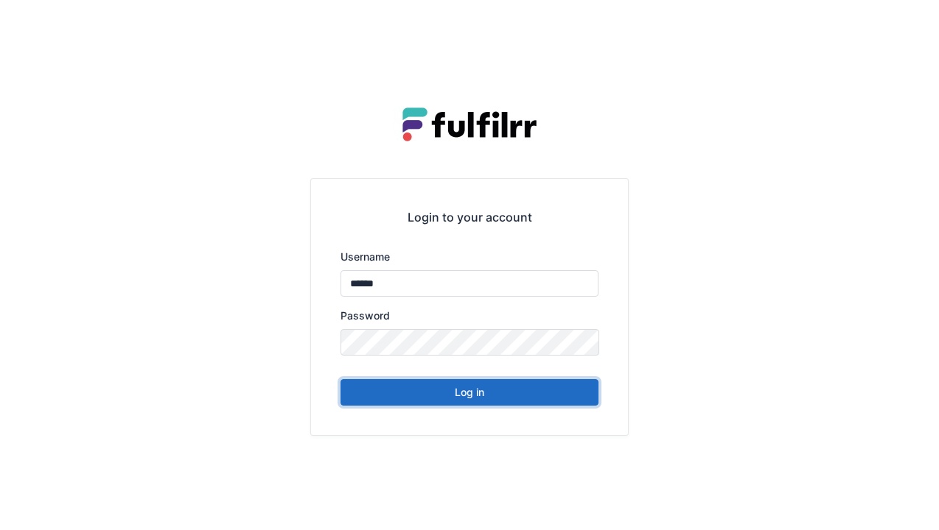
click at [535, 401] on button "Log in" at bounding box center [469, 392] width 258 height 27
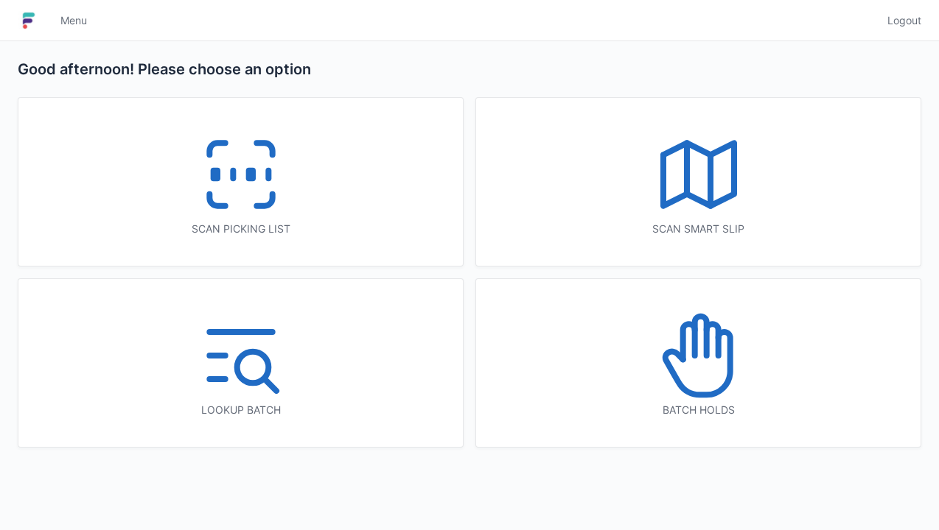
click at [715, 384] on icon at bounding box center [698, 356] width 94 height 94
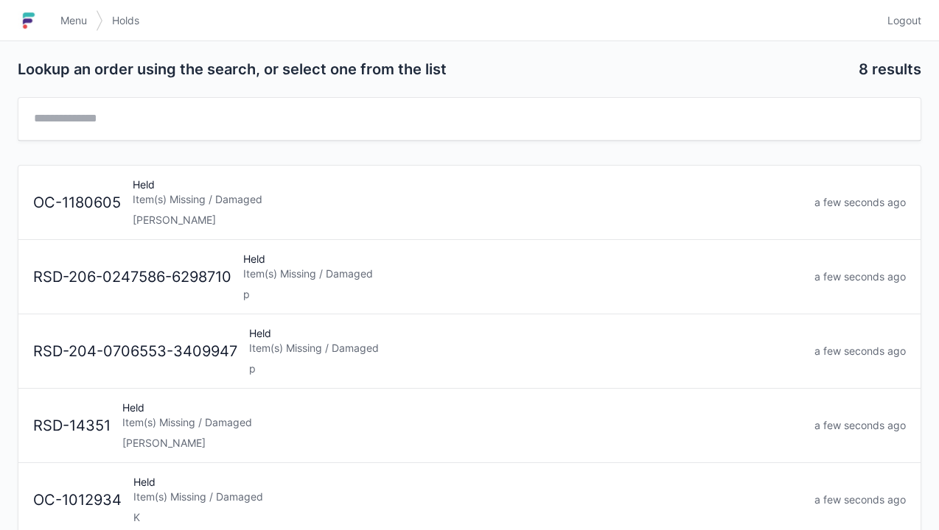
click at [64, 28] on link "Menu" at bounding box center [74, 20] width 44 height 27
